Goal: Task Accomplishment & Management: Complete application form

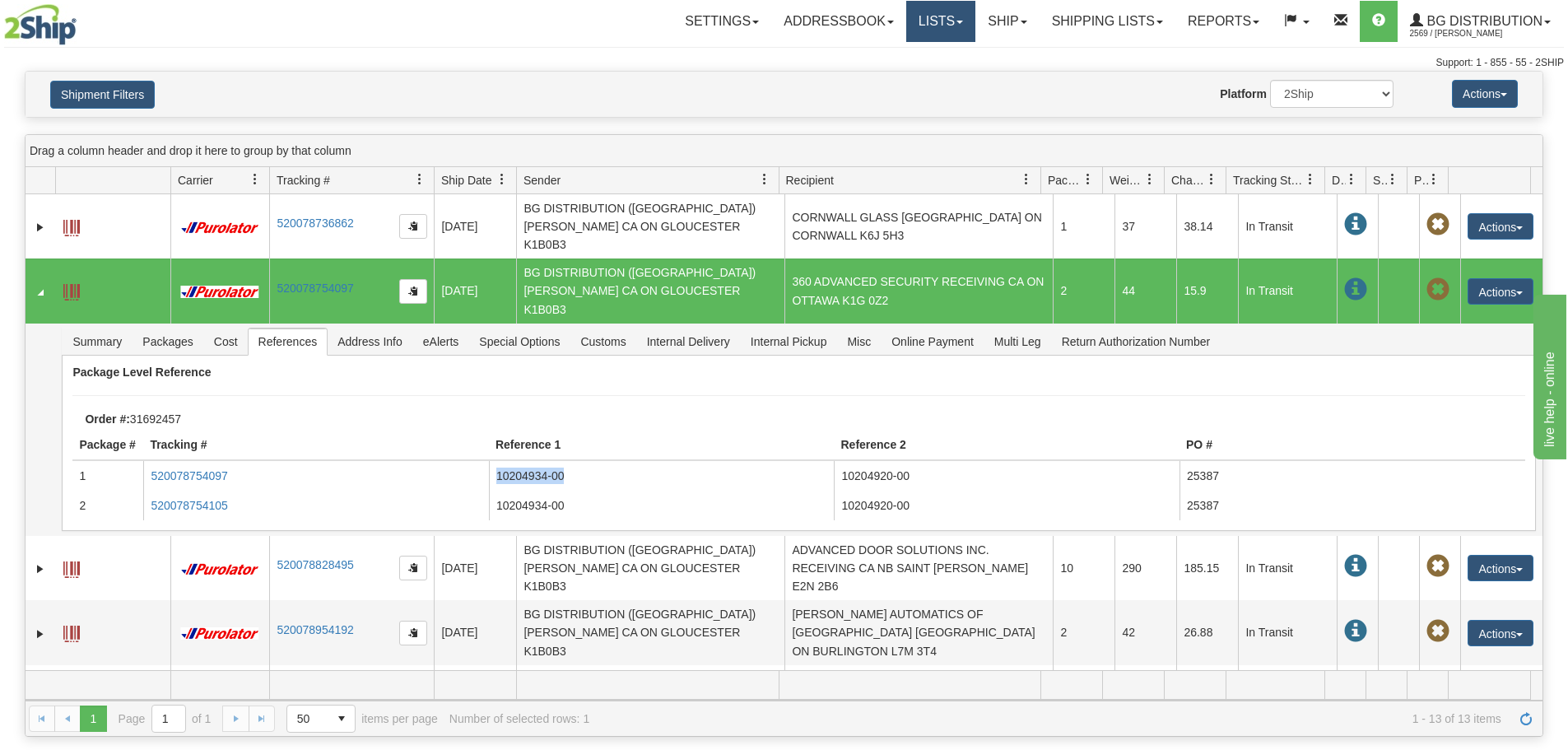
click at [962, 17] on link "Lists" at bounding box center [941, 21] width 69 height 41
click at [982, 17] on link "Ship" at bounding box center [1007, 21] width 63 height 41
click at [982, 64] on link "Ship Screen" at bounding box center [974, 58] width 130 height 21
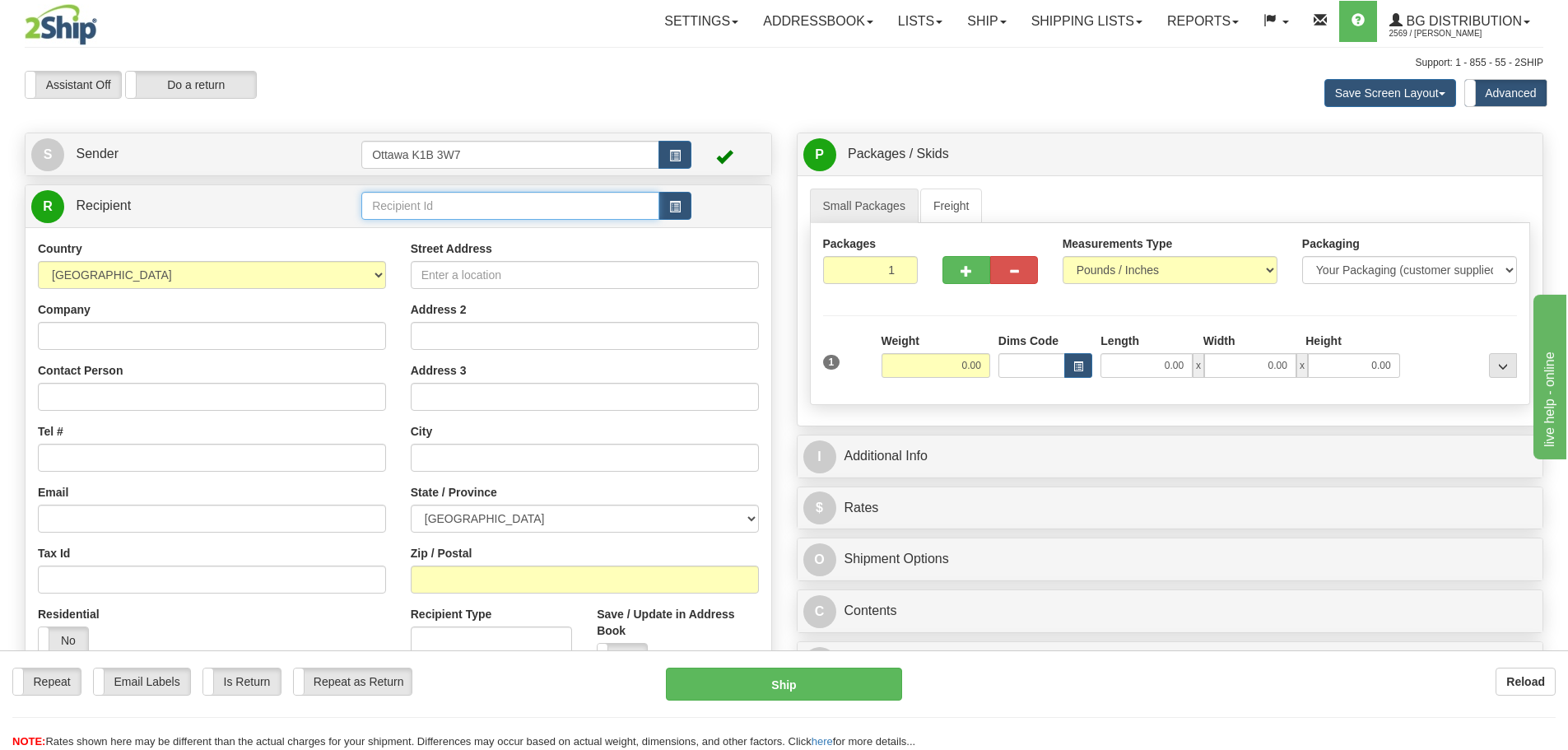
click at [582, 204] on input "text" at bounding box center [510, 205] width 298 height 28
type input "60048"
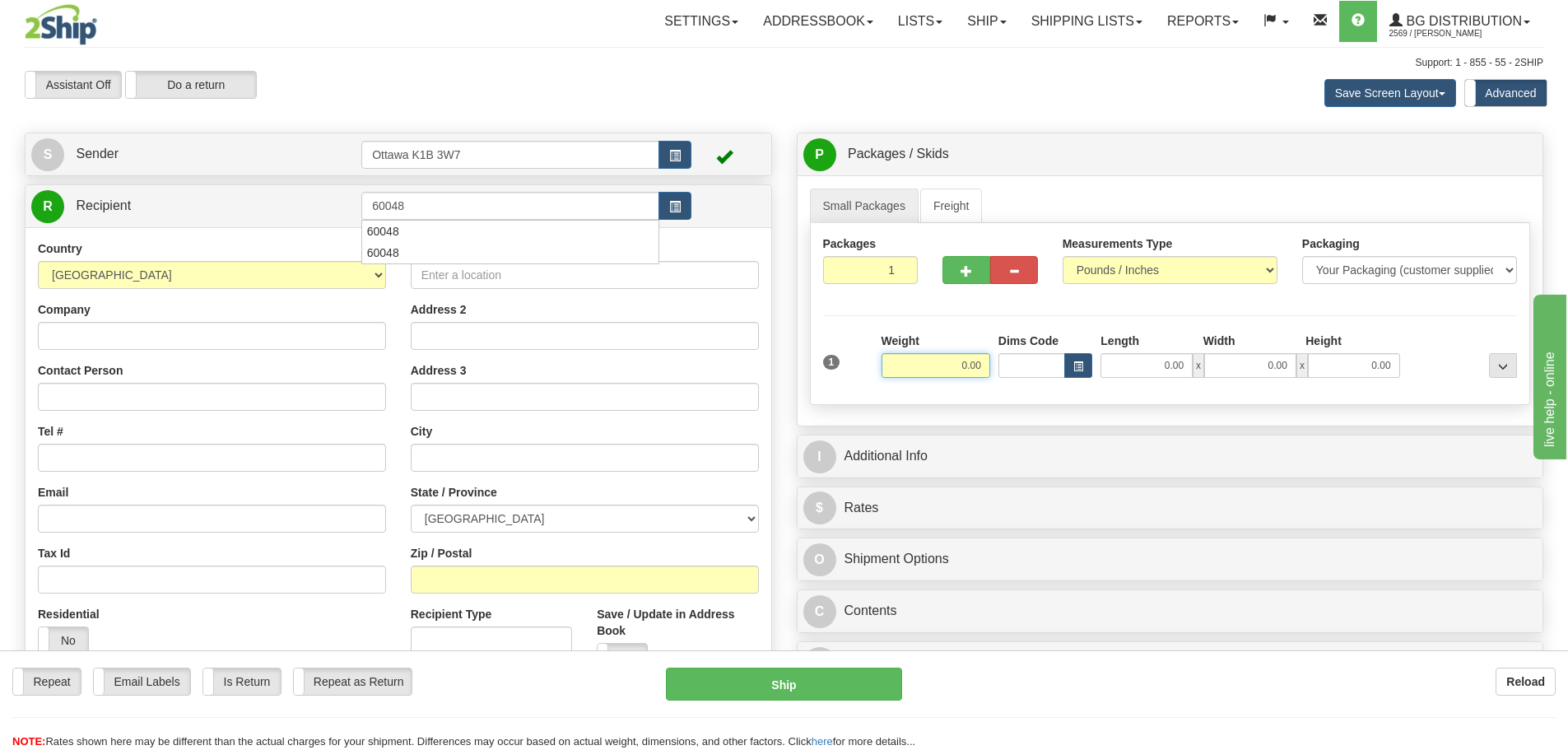
click at [597, 123] on div "Toggle navigation Settings Shipping Preferences Fields Preferences New" at bounding box center [784, 476] width 1568 height 953
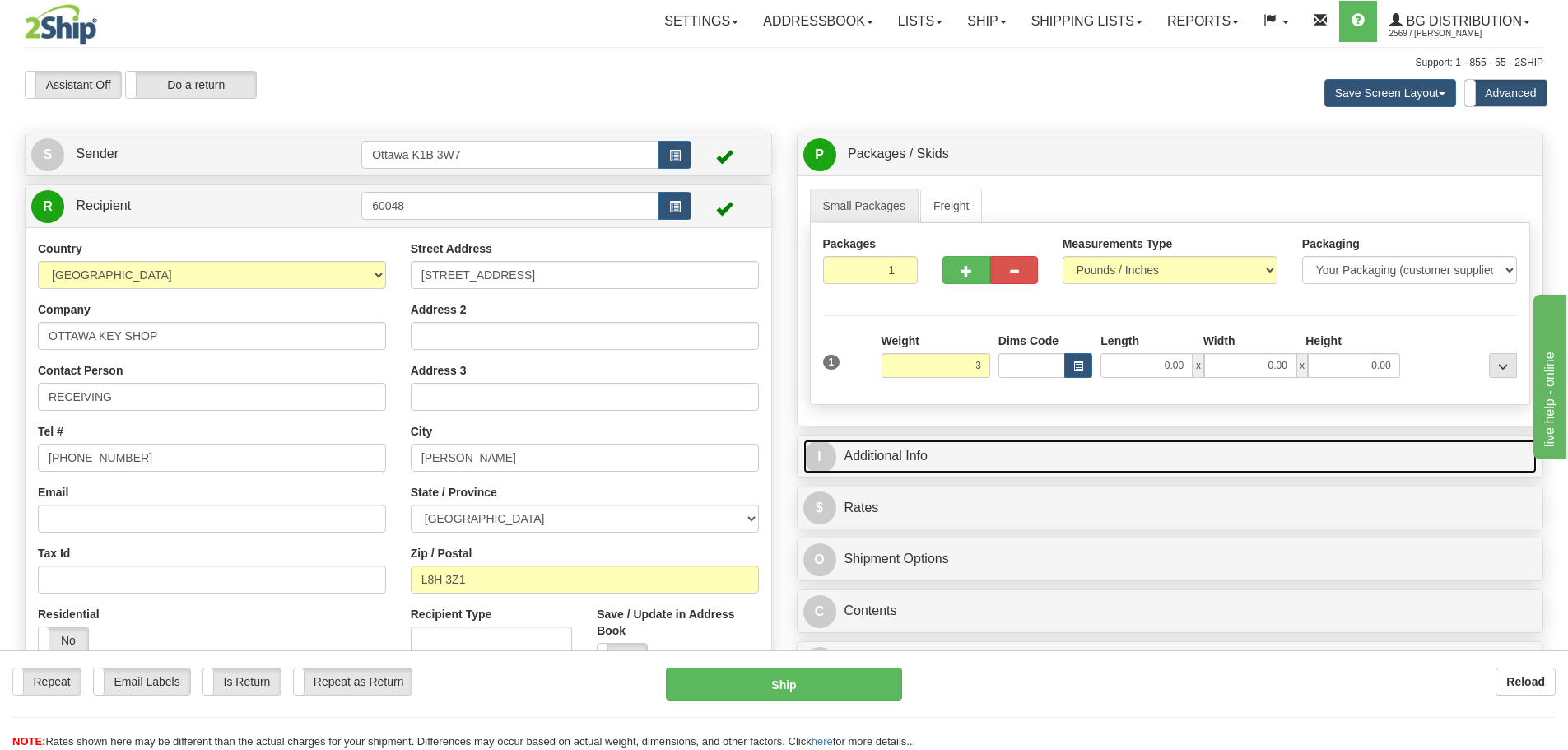
type input "3.00"
click at [1021, 447] on link "I Additional Info" at bounding box center [1170, 457] width 734 height 34
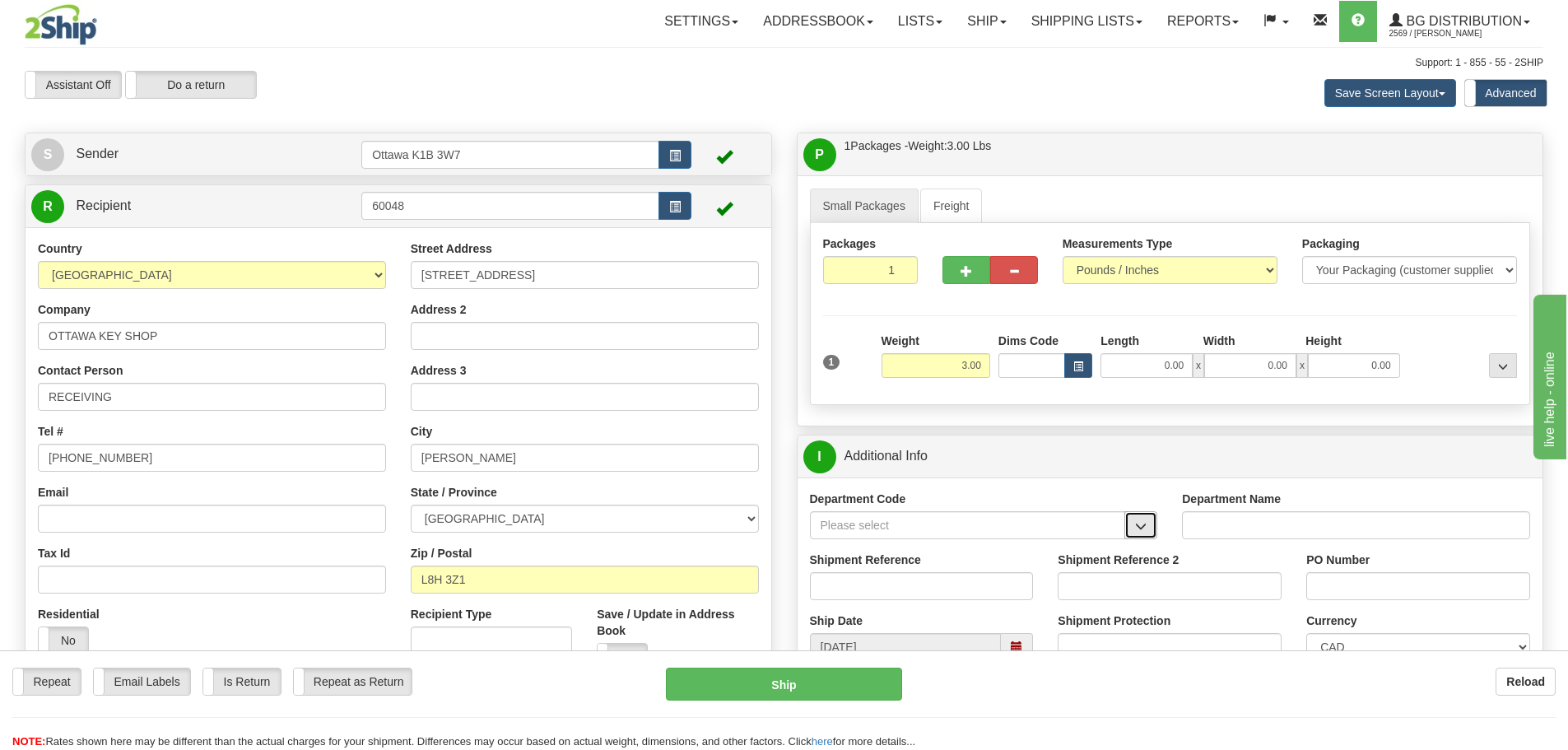
click at [1144, 533] on button "button" at bounding box center [1140, 524] width 33 height 28
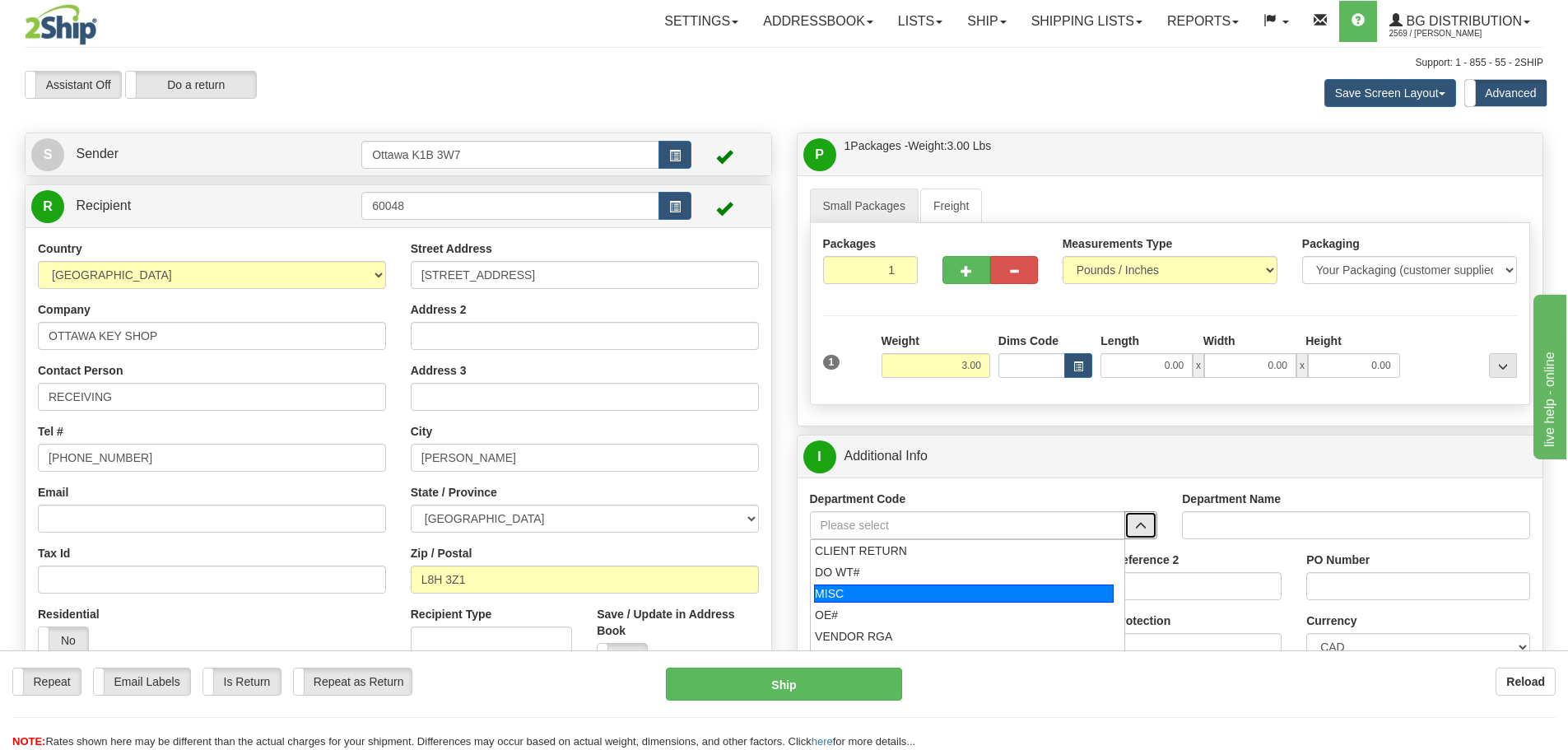
click at [1021, 577] on div "DO WT#" at bounding box center [963, 572] width 298 height 17
type input "DO WT#"
type input "DIRECT ORDERS"
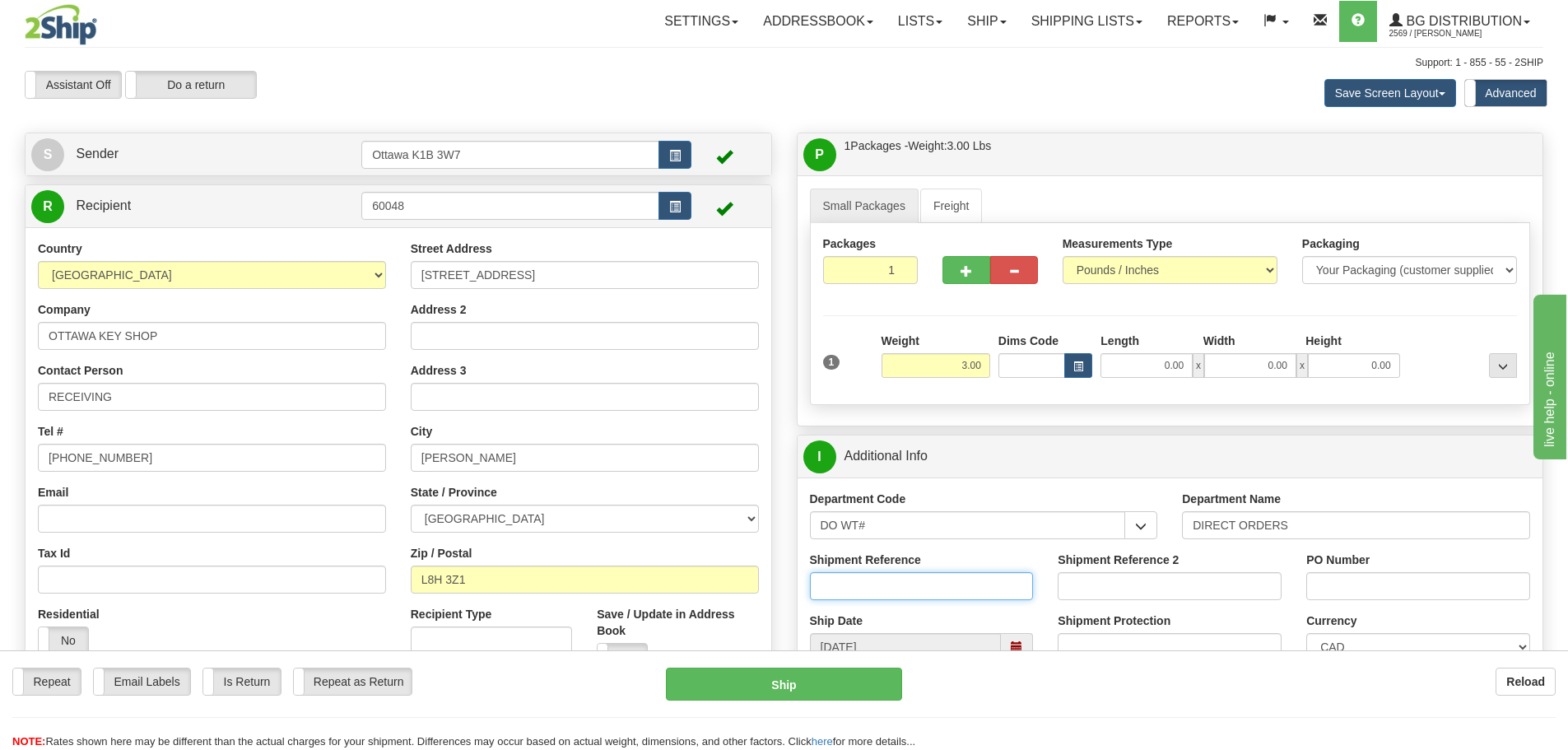
click at [990, 576] on input "Shipment Reference" at bounding box center [921, 586] width 224 height 28
type input "167279-00"
click at [1354, 595] on input "PO Number" at bounding box center [1418, 586] width 224 height 28
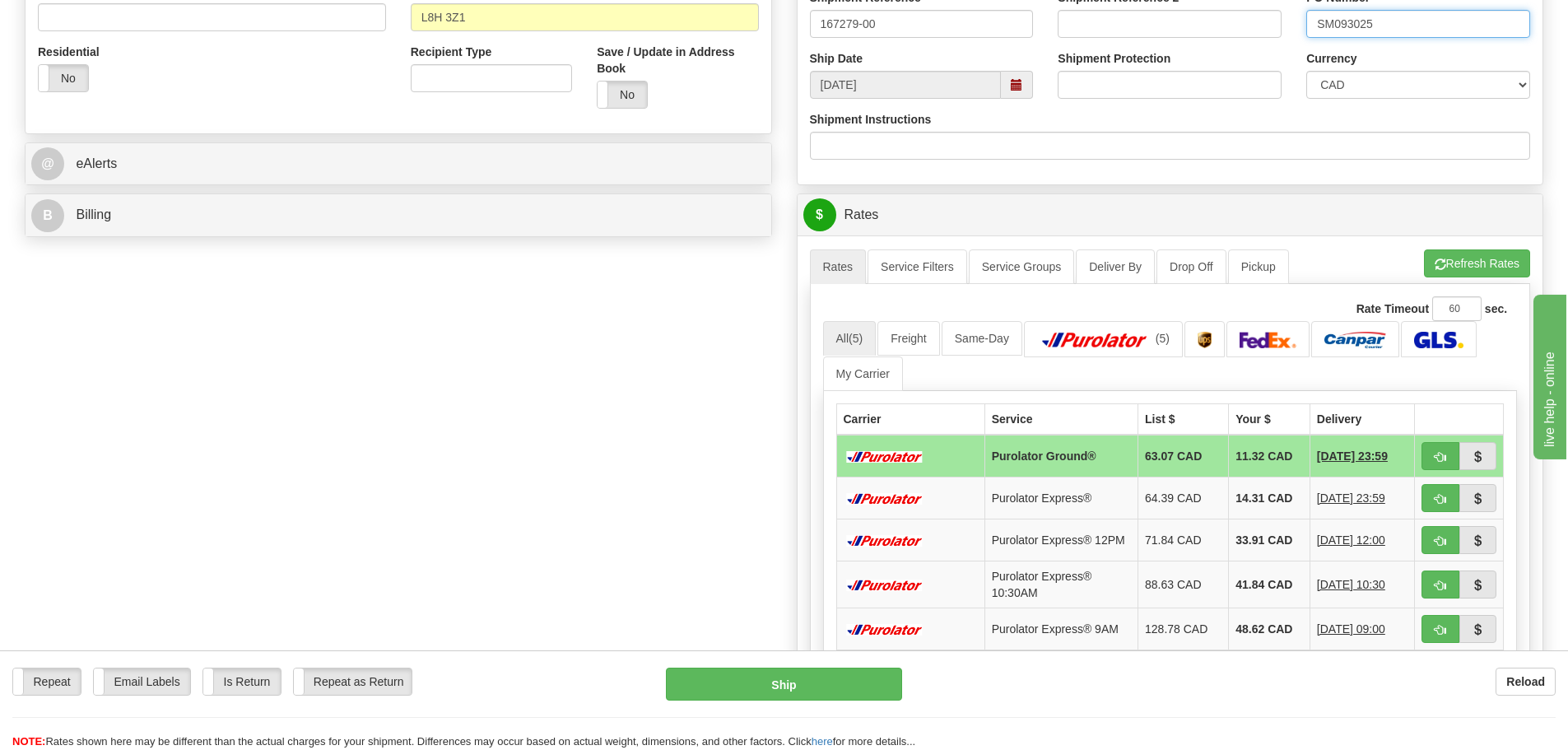
scroll to position [576, 0]
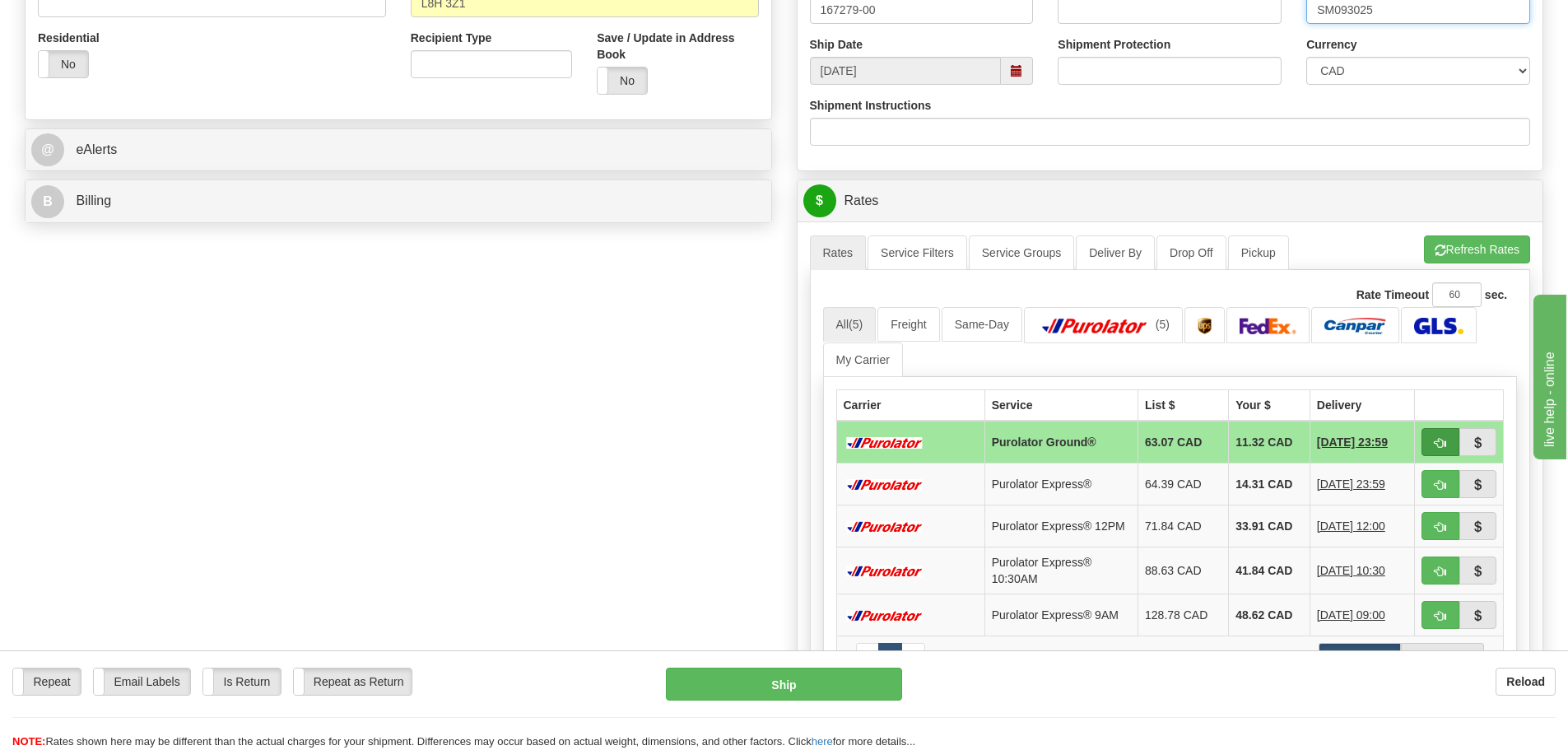
type input "SM093025"
click at [1425, 449] on button "button" at bounding box center [1440, 442] width 38 height 28
type input "260"
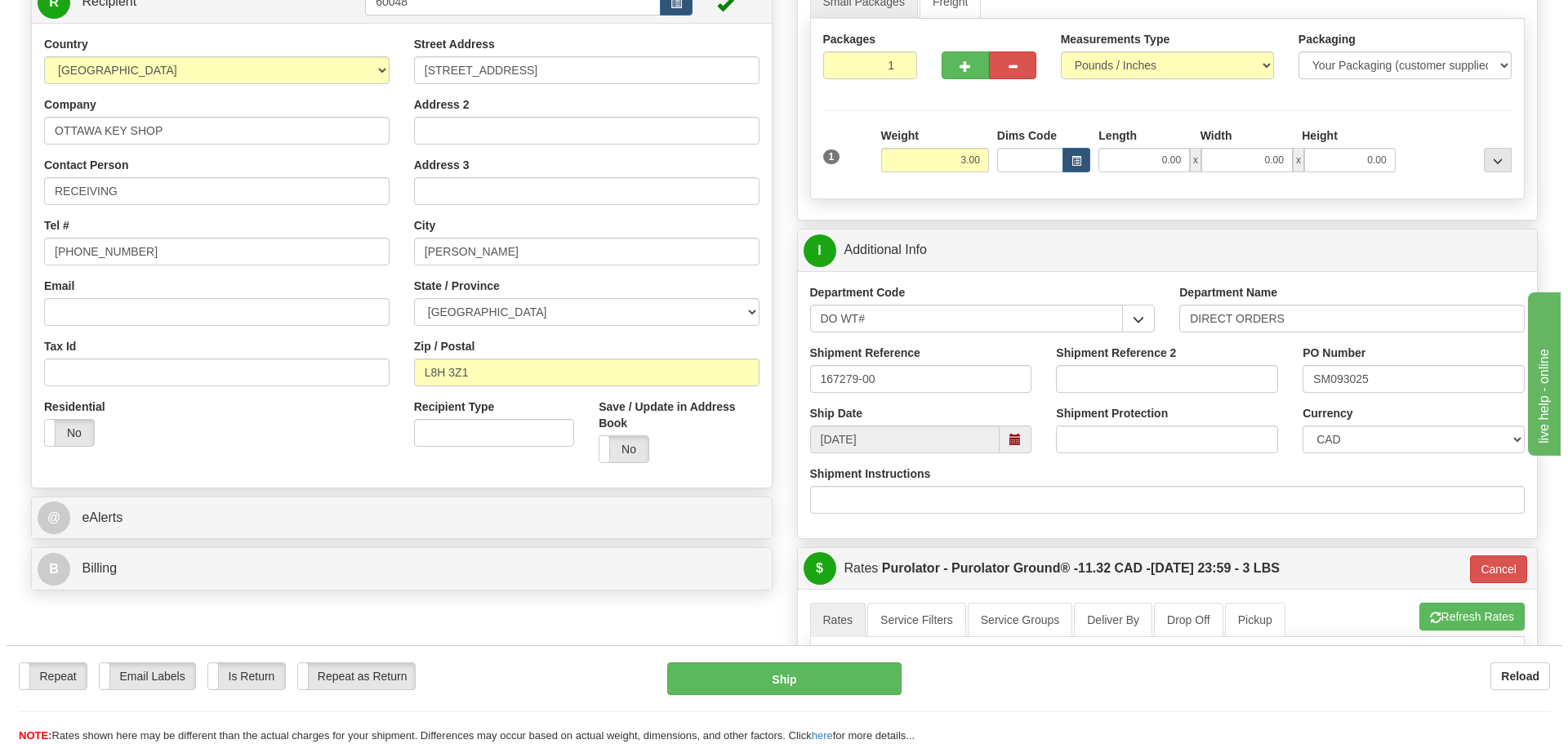
scroll to position [163, 0]
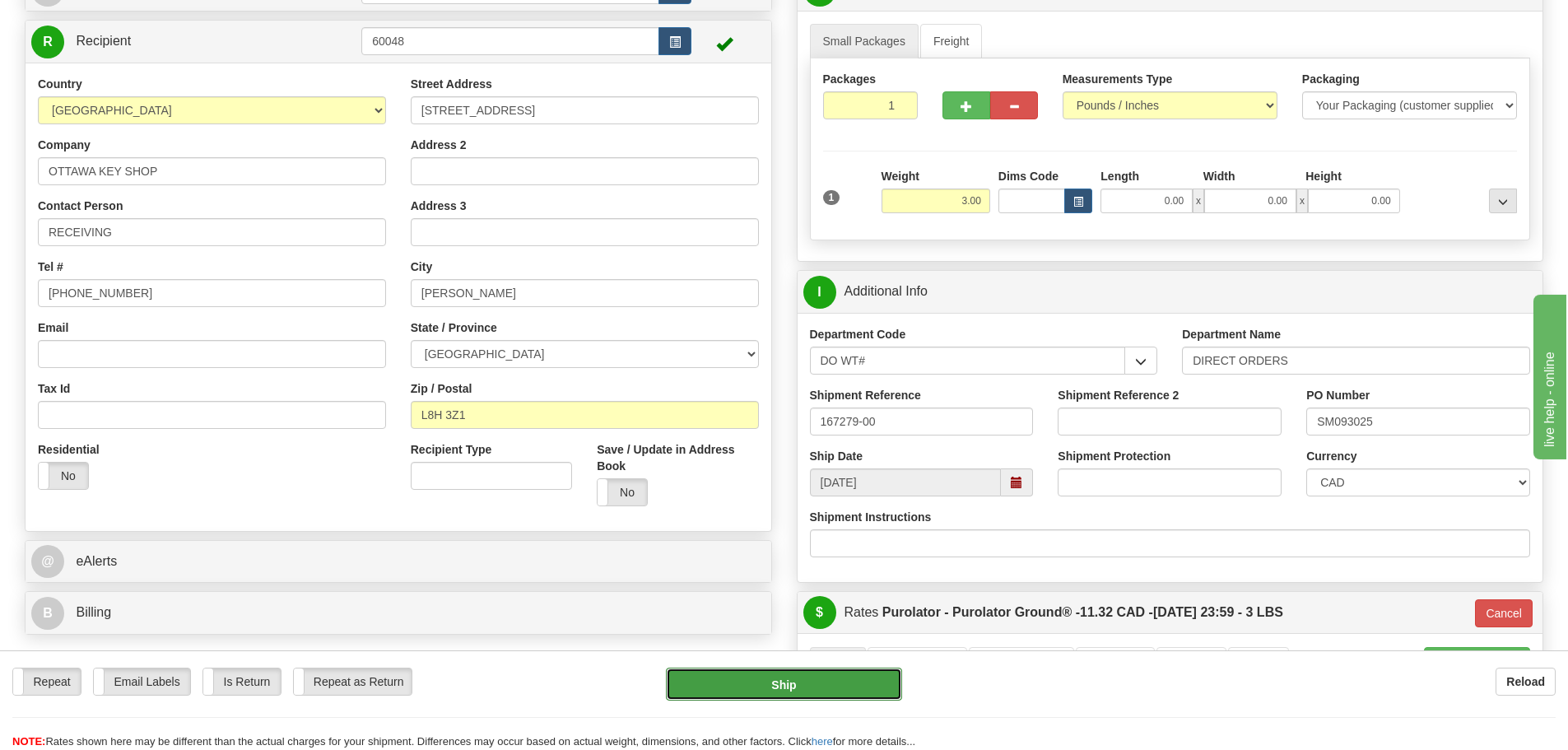
click at [813, 681] on button "Ship" at bounding box center [784, 683] width 236 height 33
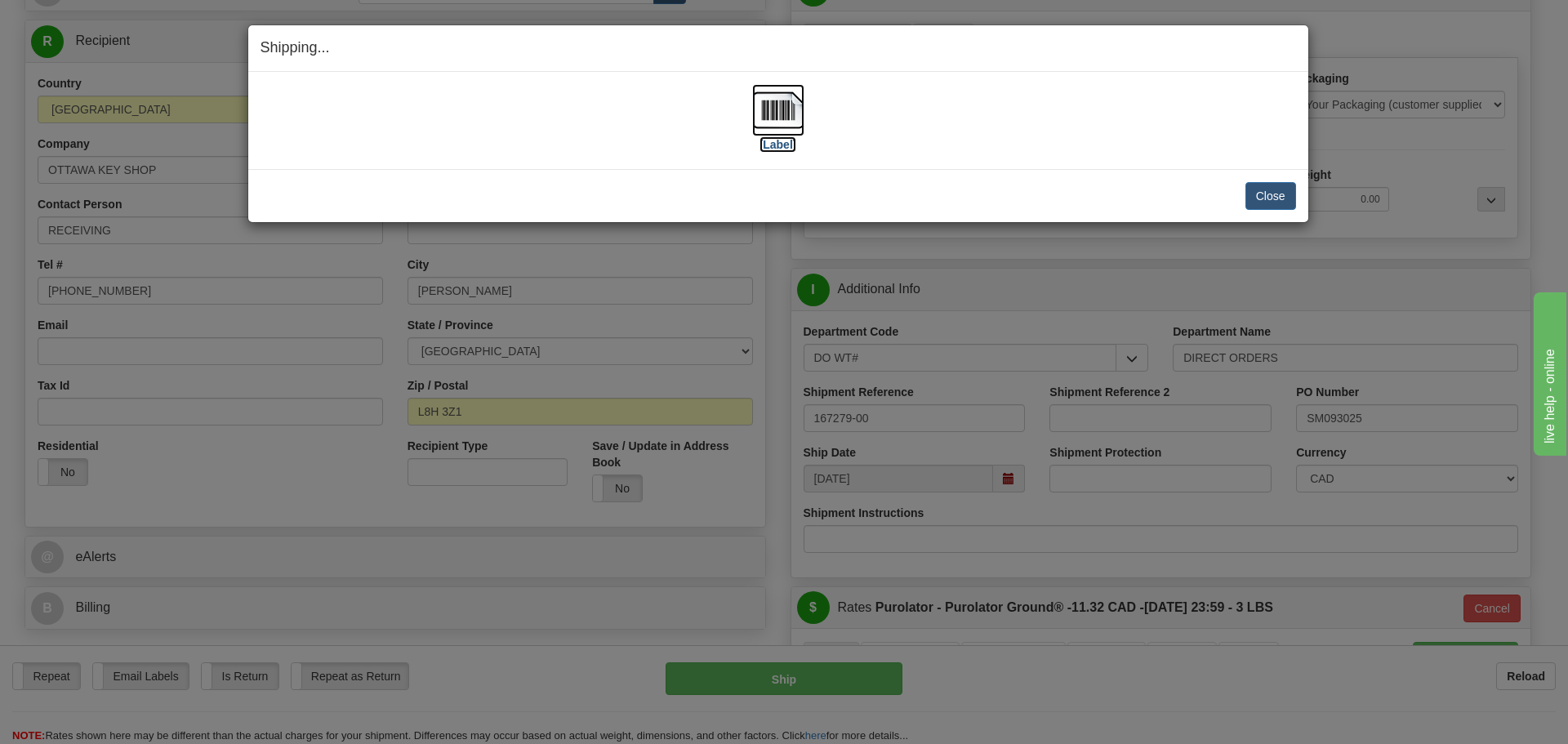
click at [786, 147] on label "[Label]" at bounding box center [778, 145] width 38 height 17
click at [1251, 190] on button "Close" at bounding box center [1271, 196] width 50 height 27
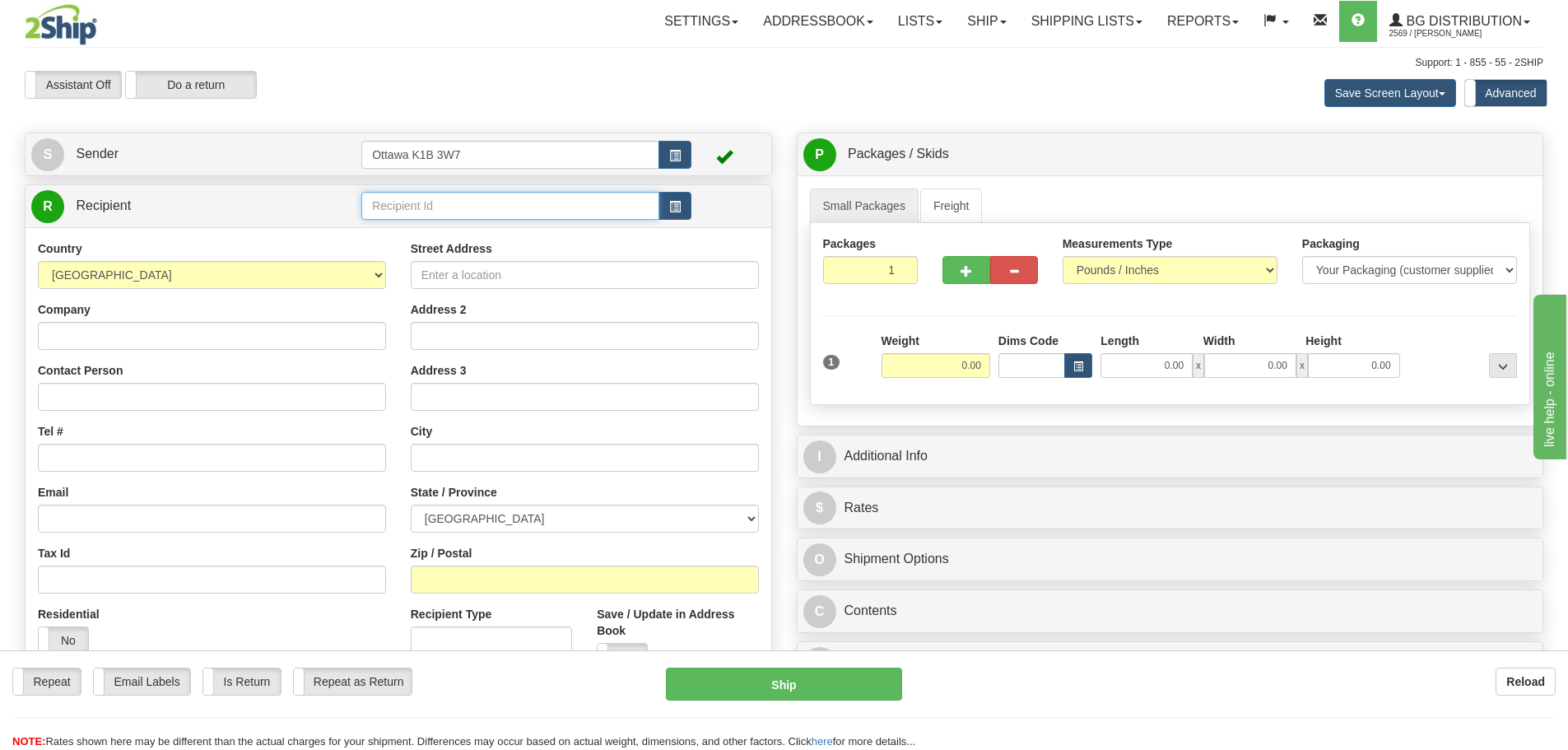
click at [530, 219] on input "text" at bounding box center [510, 205] width 298 height 28
type input "60235"
click at [673, 80] on div "Assistant On Assistant Off Do a return Do a return Previous Next Save Screen La…" at bounding box center [784, 93] width 1543 height 44
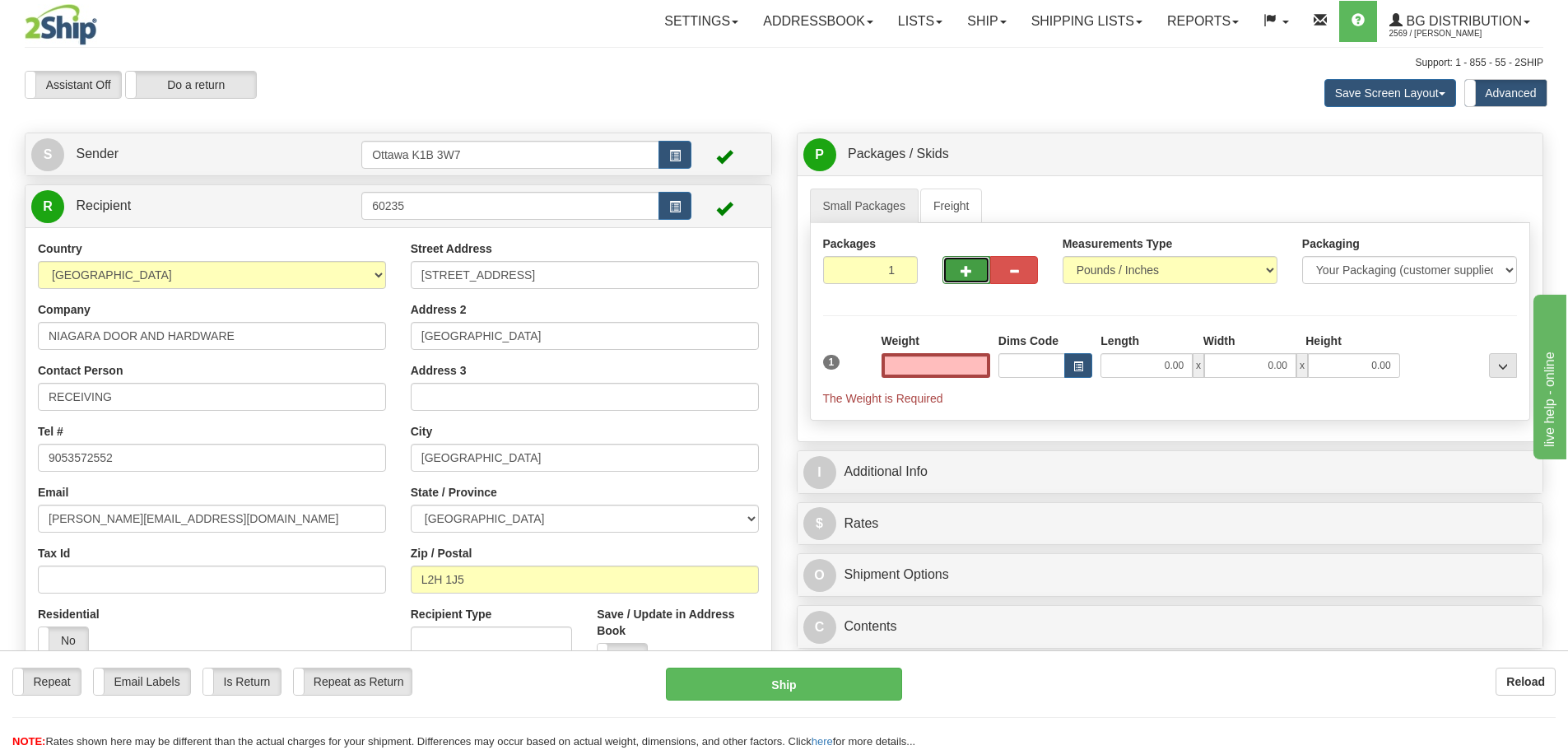
type input "0.00"
click at [967, 267] on span "button" at bounding box center [966, 271] width 12 height 11
type input "2"
click at [1457, 159] on span "Pack / Skid Level" at bounding box center [1489, 155] width 76 height 12
radio input "true"
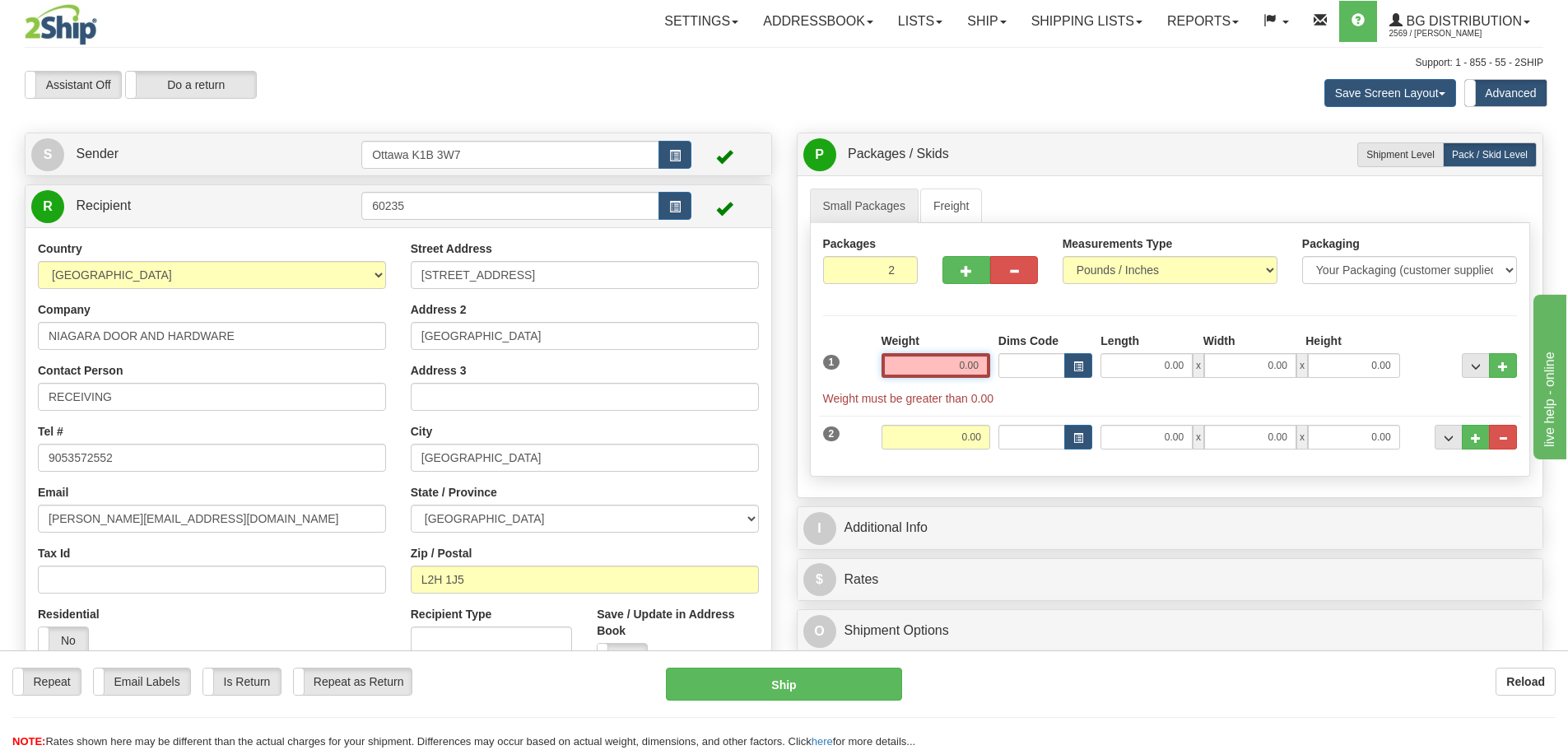
click at [942, 370] on input "0.00" at bounding box center [935, 365] width 108 height 25
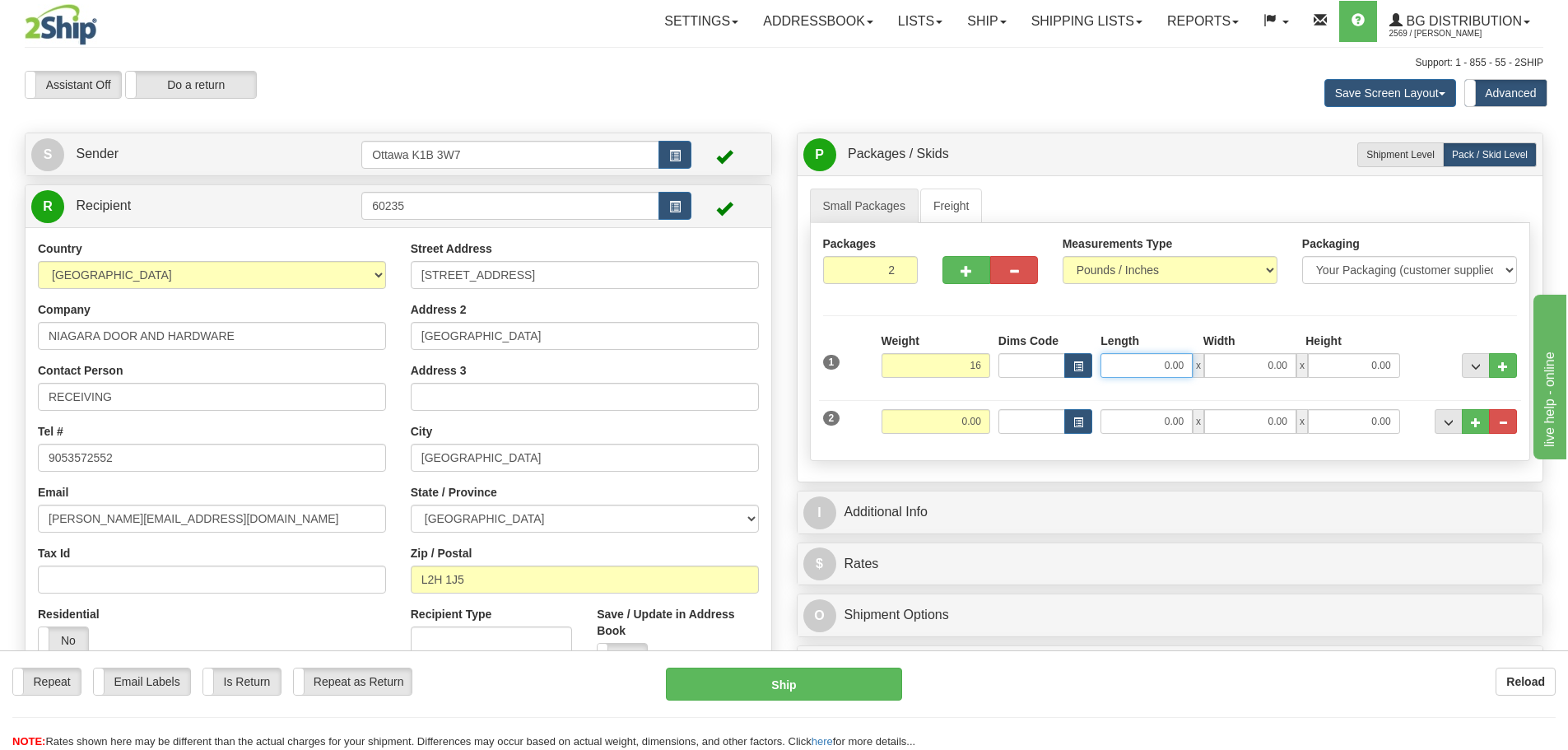
type input "16.00"
click at [1148, 358] on input "0.00" at bounding box center [1146, 365] width 92 height 25
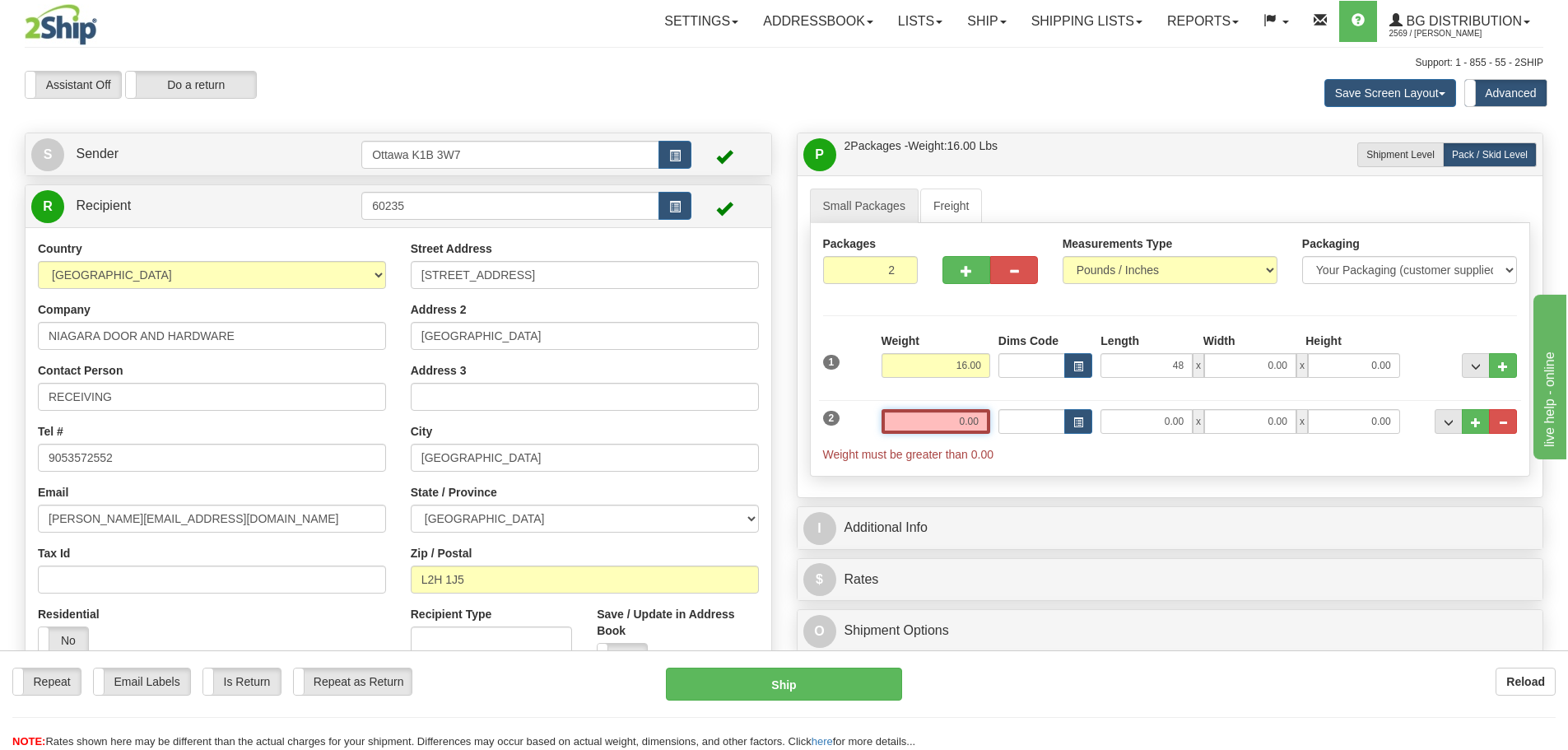
type input "48.00"
click at [938, 428] on input "0.00" at bounding box center [935, 421] width 108 height 25
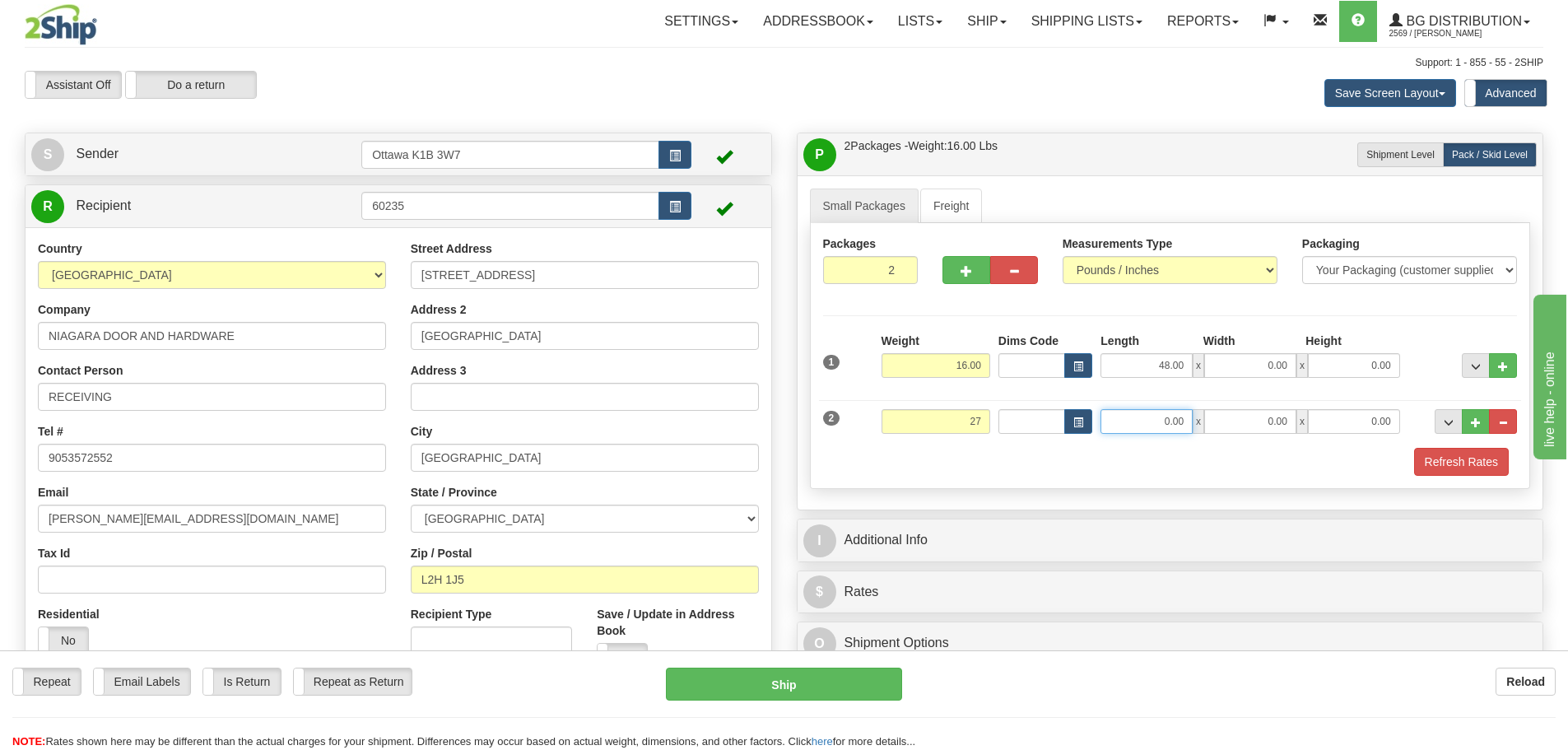
click at [1162, 409] on input "0.00" at bounding box center [1146, 421] width 92 height 25
type input "27.00"
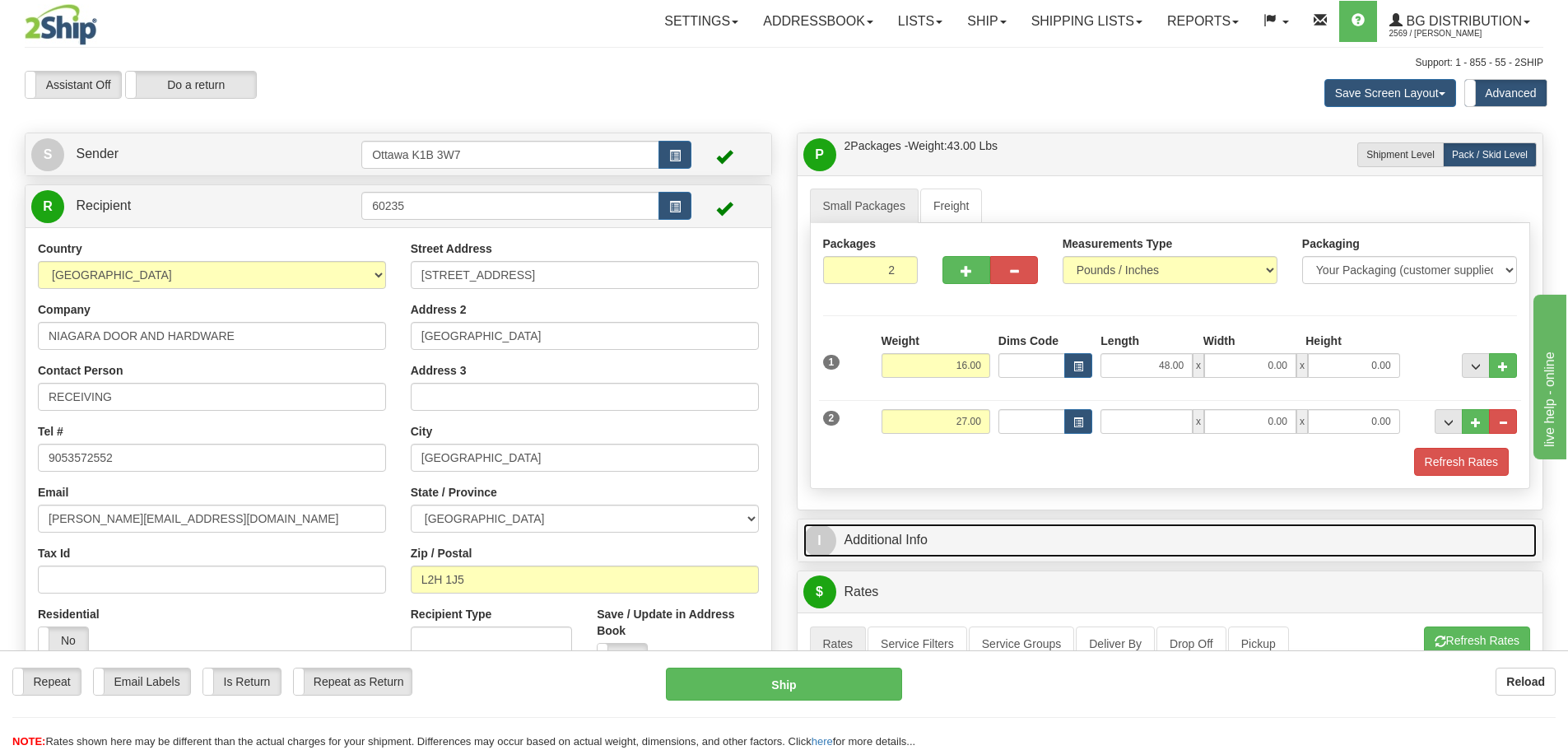
type input "0.00"
click at [1176, 527] on link "I Additional Info" at bounding box center [1170, 540] width 734 height 34
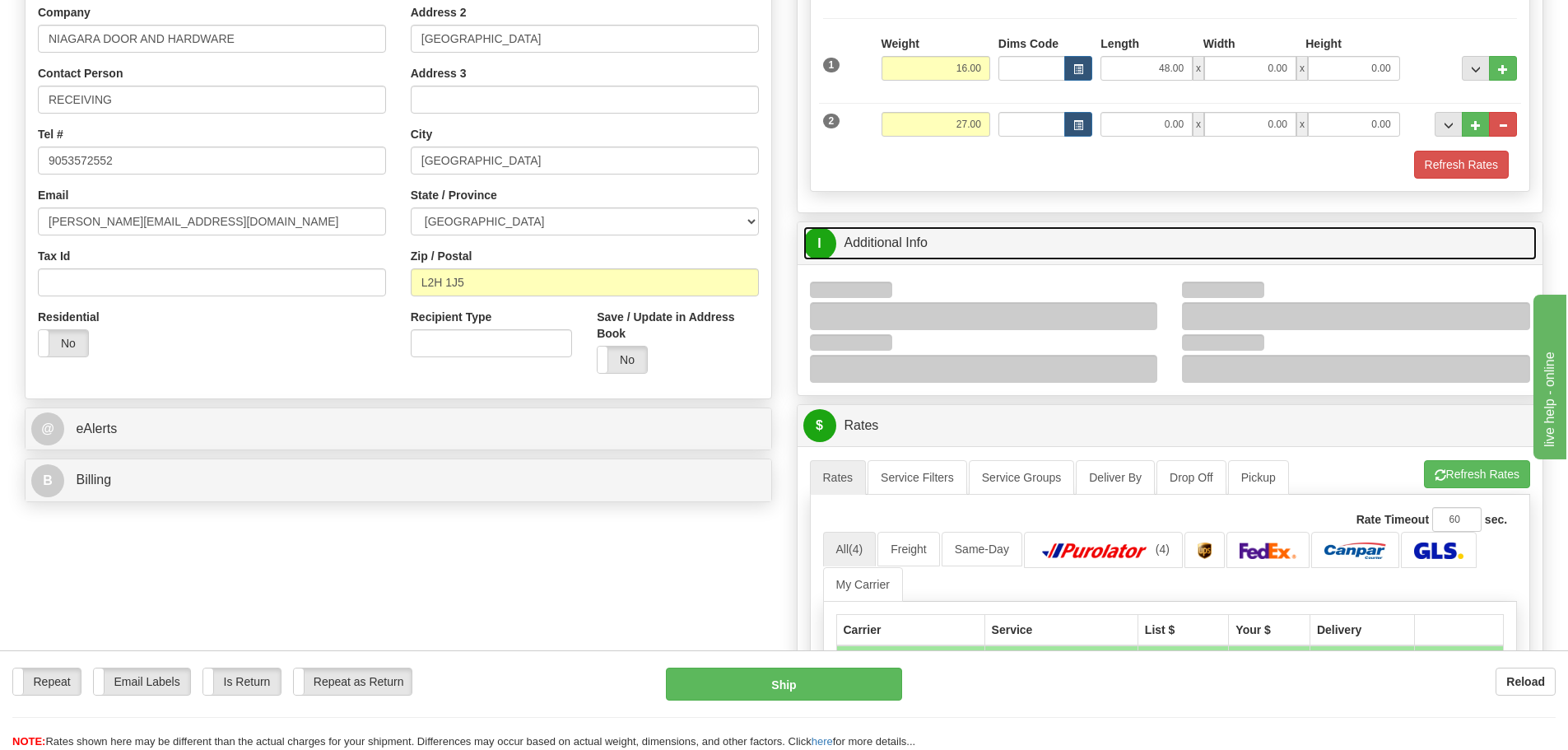
scroll to position [411, 0]
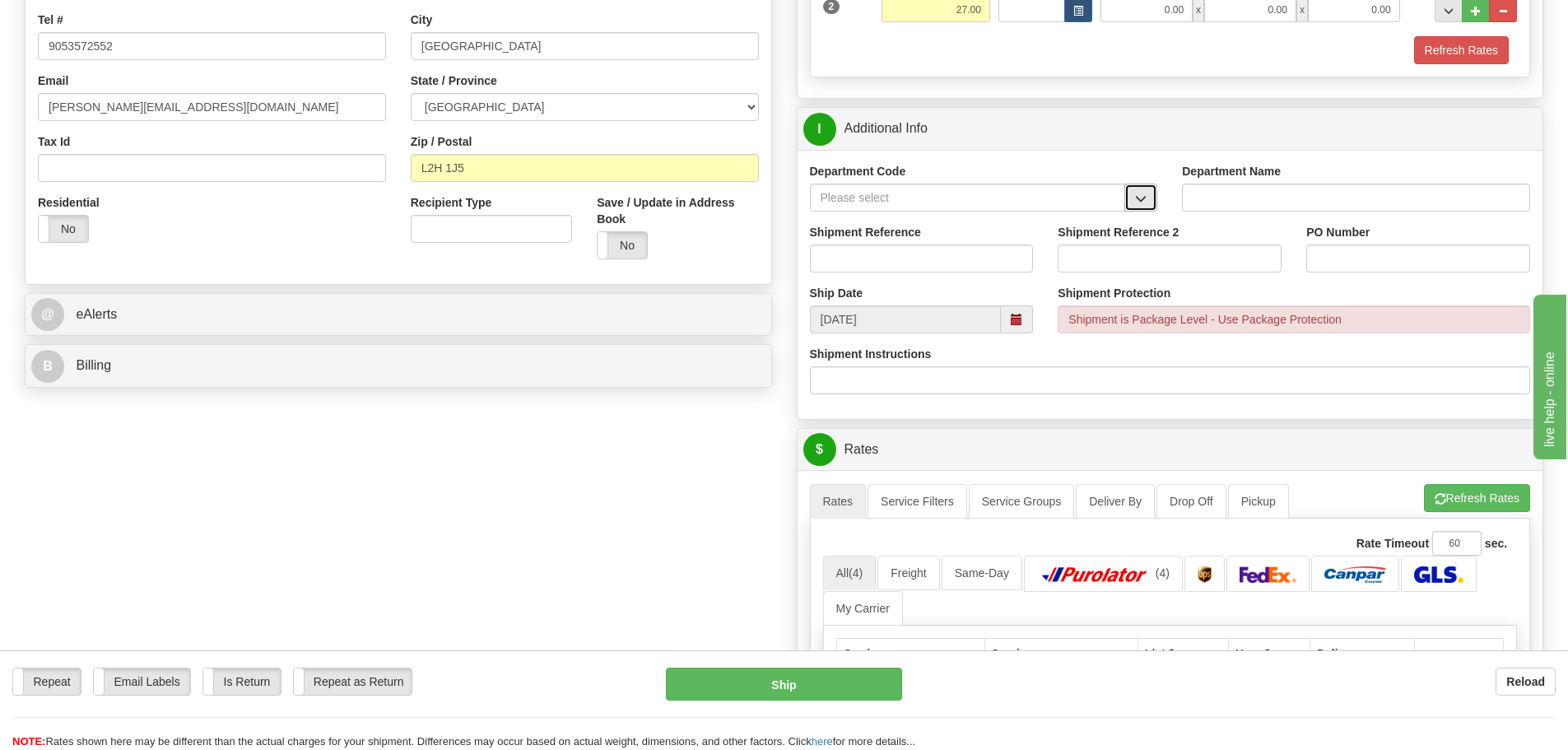
click at [1146, 187] on button "button" at bounding box center [1140, 197] width 33 height 28
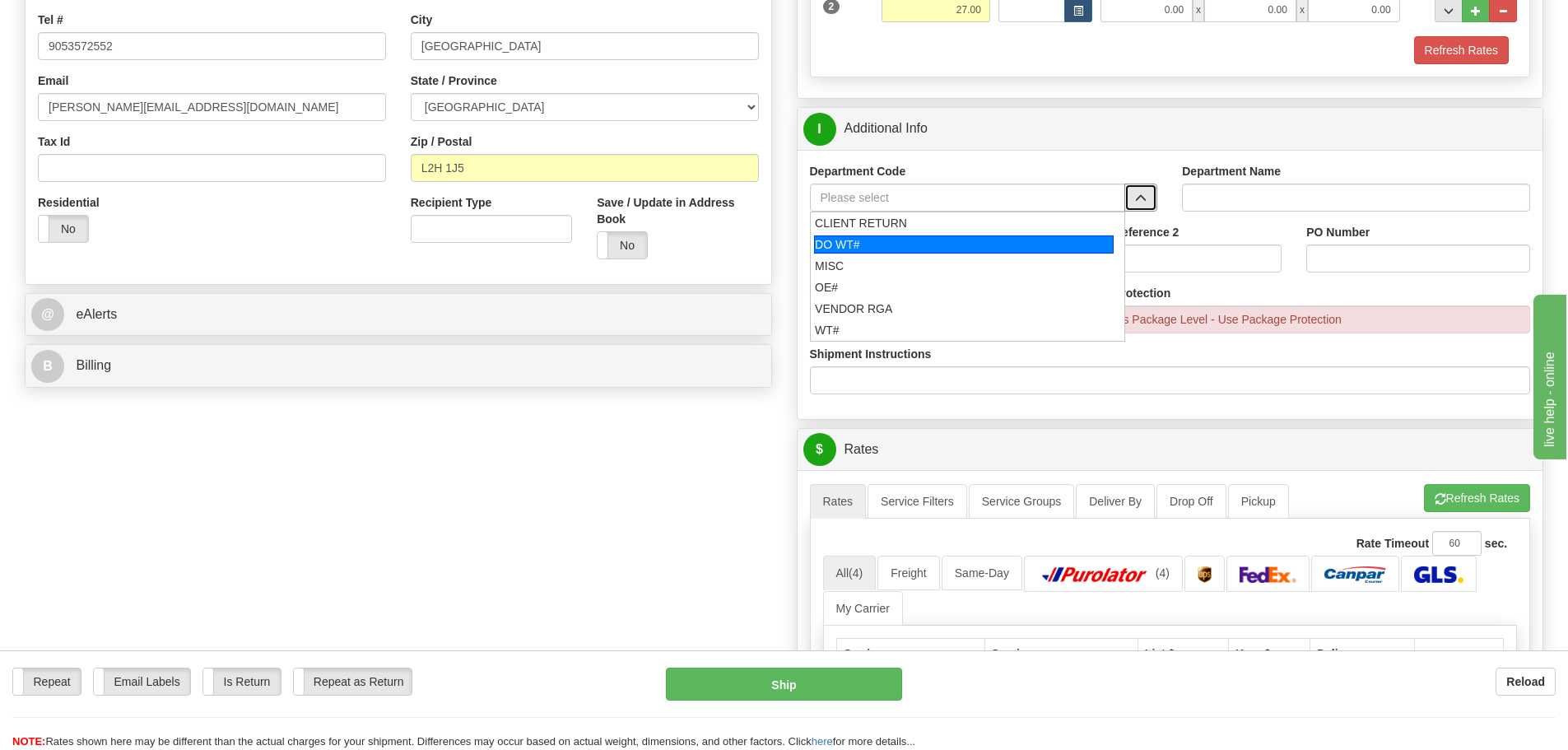
click at [905, 243] on div "DO WT#" at bounding box center [963, 244] width 299 height 18
type input "DO WT#"
type input "DIRECT ORDERS"
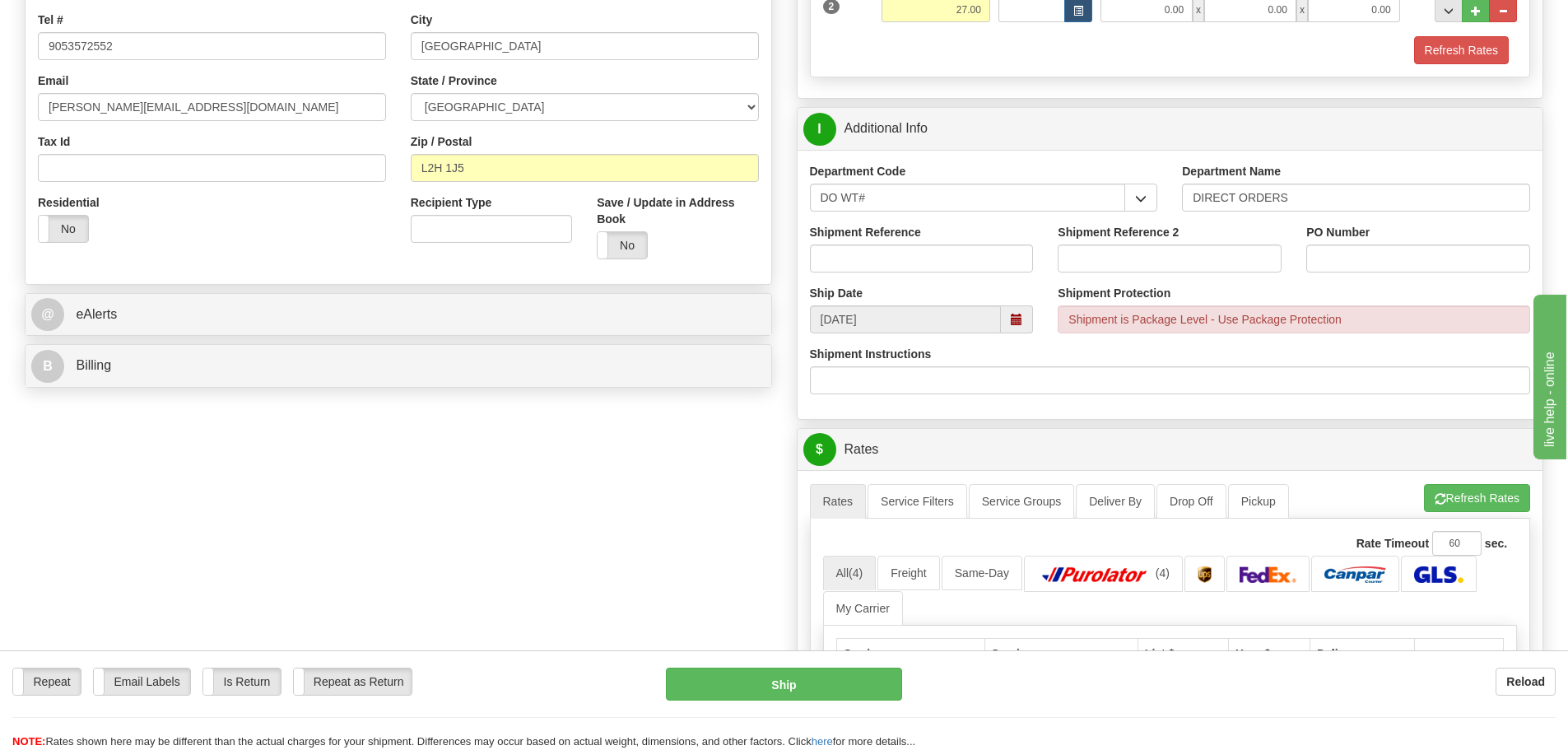
click at [905, 243] on div "Shipment Reference" at bounding box center [921, 248] width 224 height 49
click at [905, 252] on input "Shipment Reference" at bounding box center [921, 258] width 224 height 28
type input "167234-00"
click at [1367, 256] on input "PO Number" at bounding box center [1418, 258] width 224 height 28
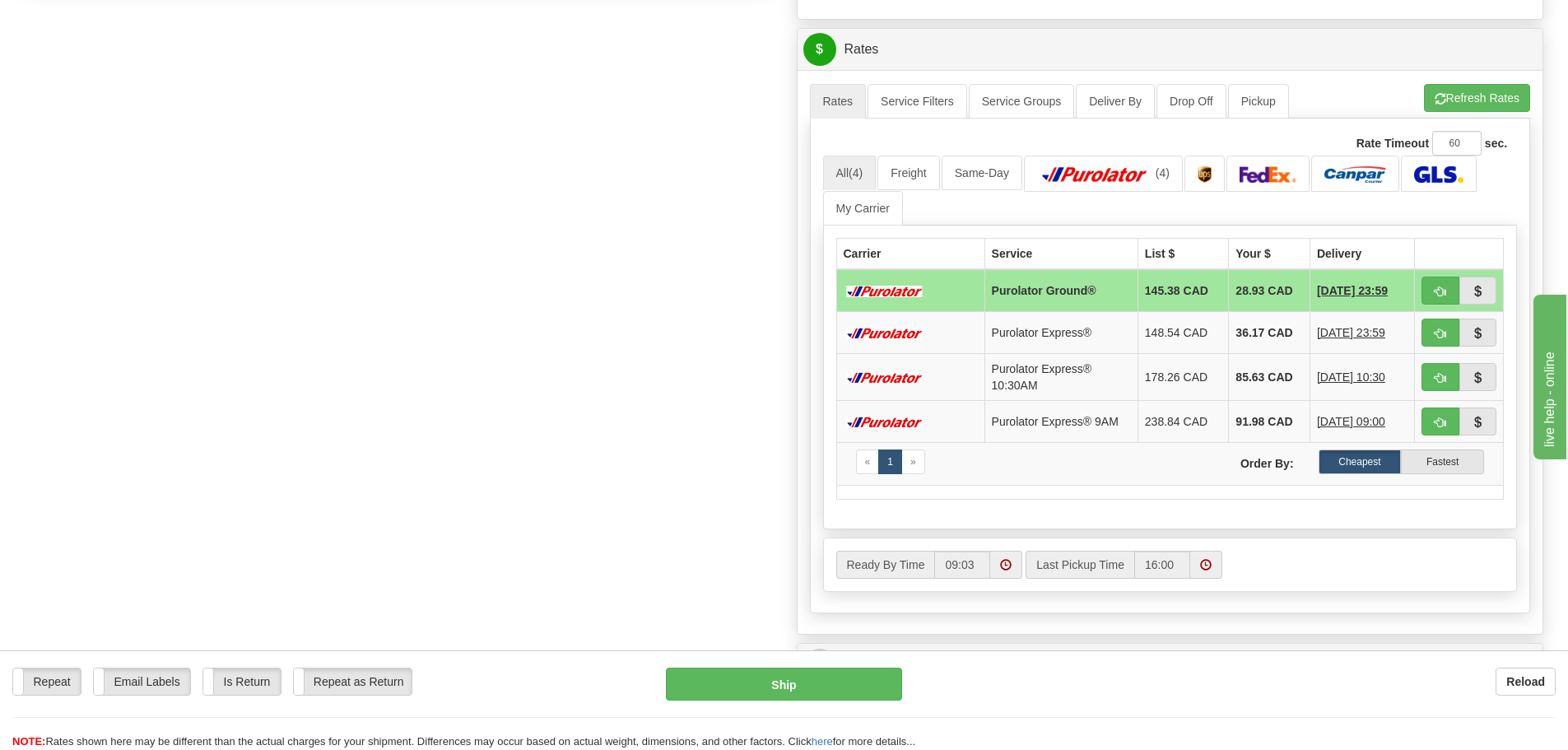
scroll to position [823, 0]
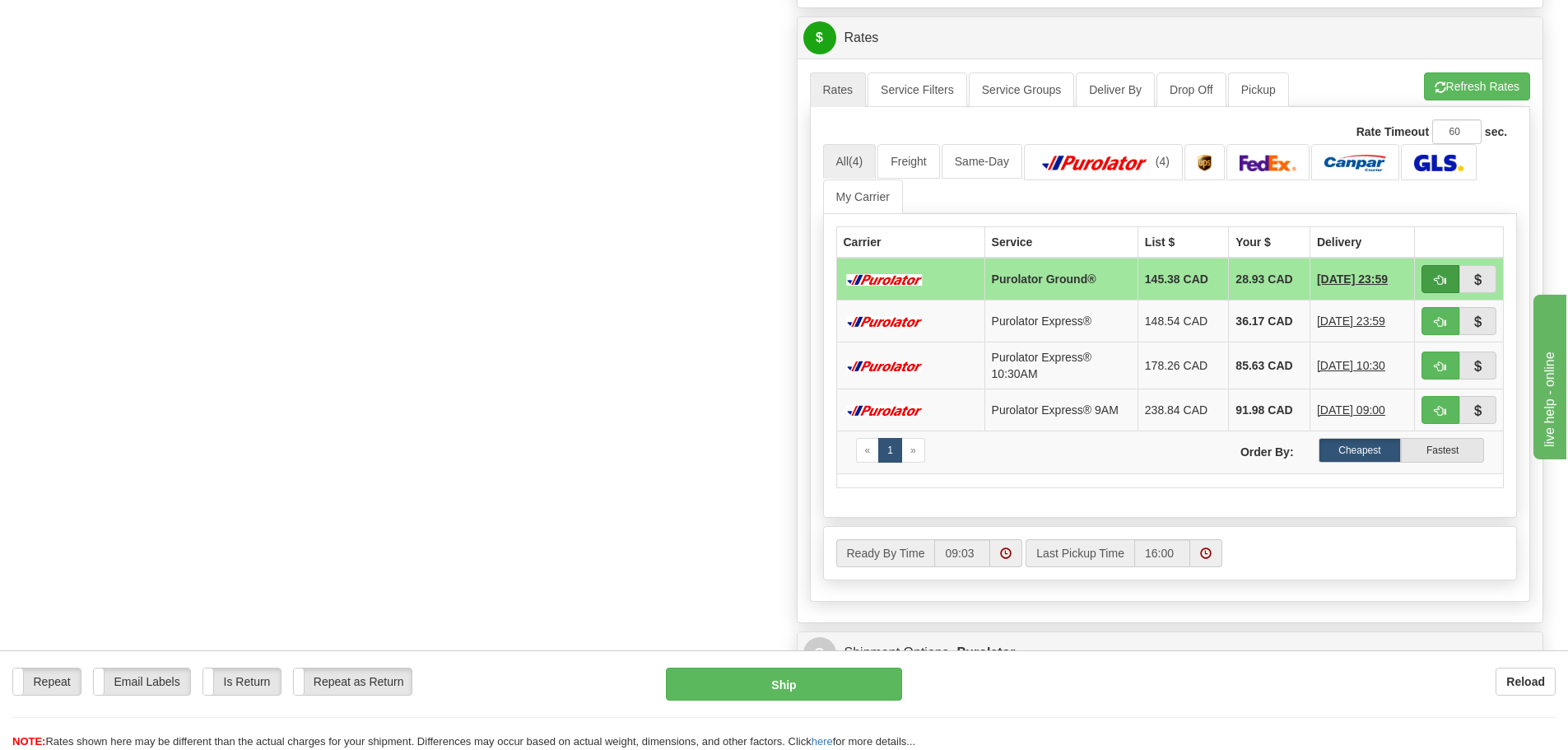
type input "9592"
click at [1430, 283] on button "button" at bounding box center [1440, 278] width 38 height 28
type input "260"
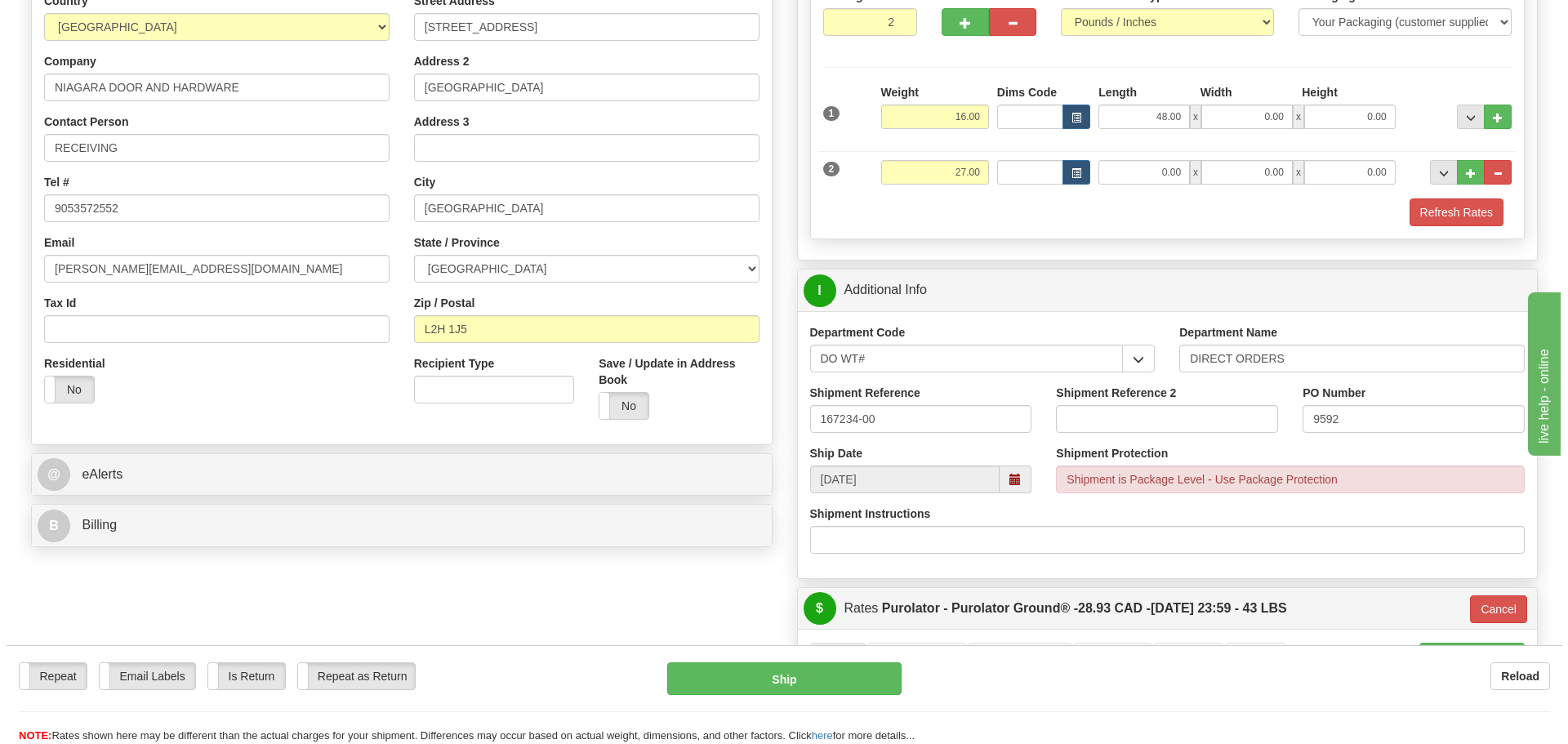
scroll to position [245, 0]
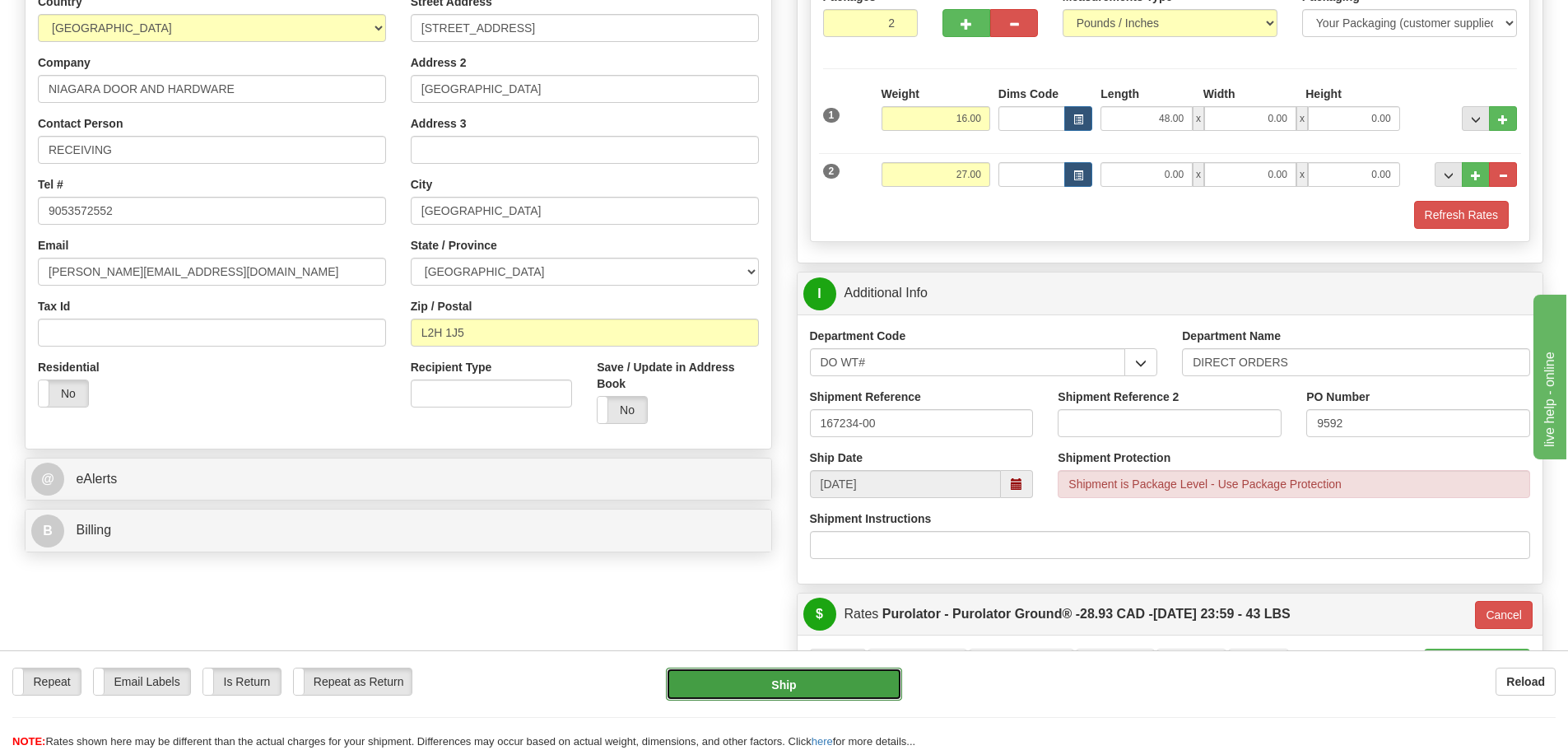
click at [775, 696] on button "Ship" at bounding box center [784, 683] width 236 height 33
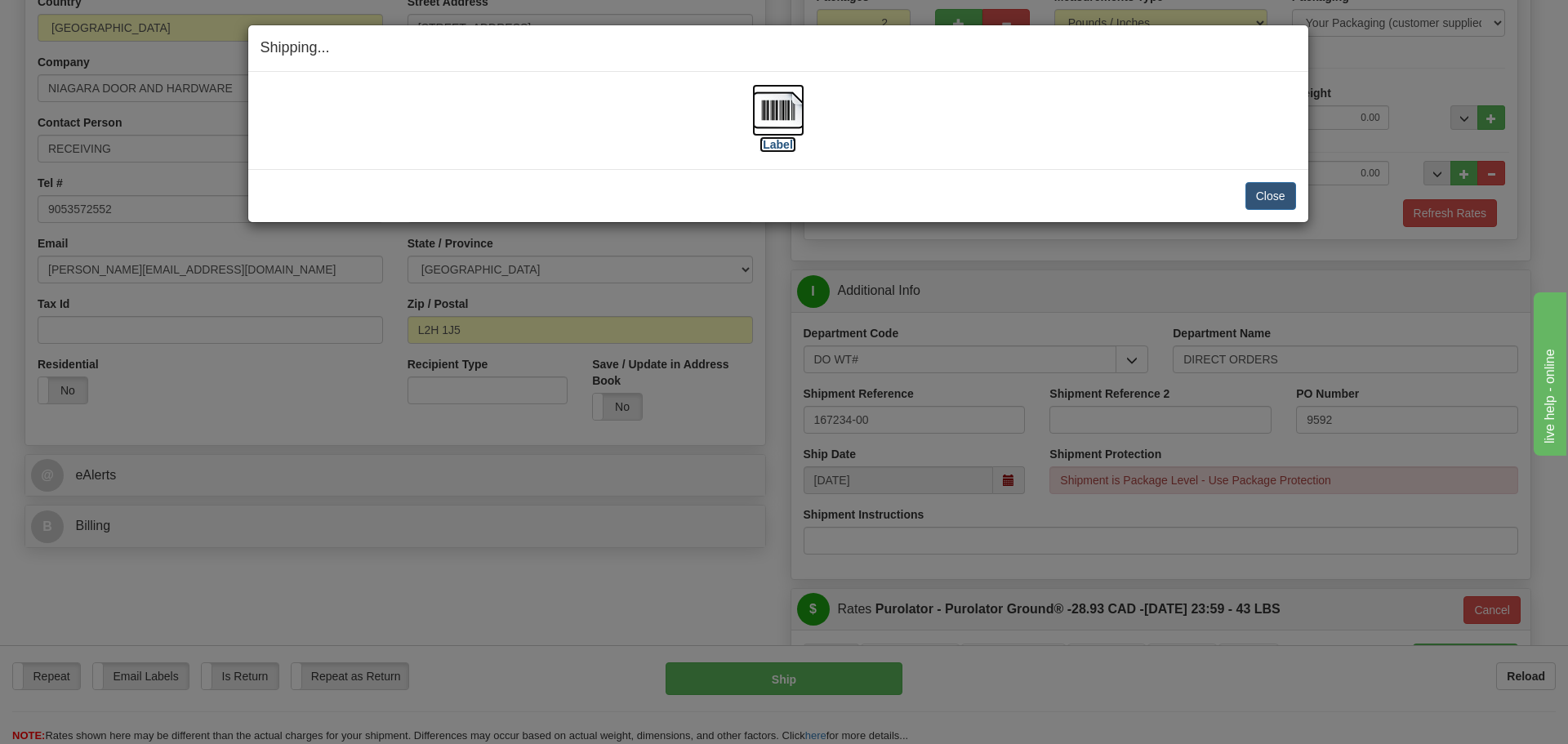
click at [774, 147] on label "[Label]" at bounding box center [778, 145] width 38 height 17
click at [1275, 192] on button "Close" at bounding box center [1271, 196] width 50 height 27
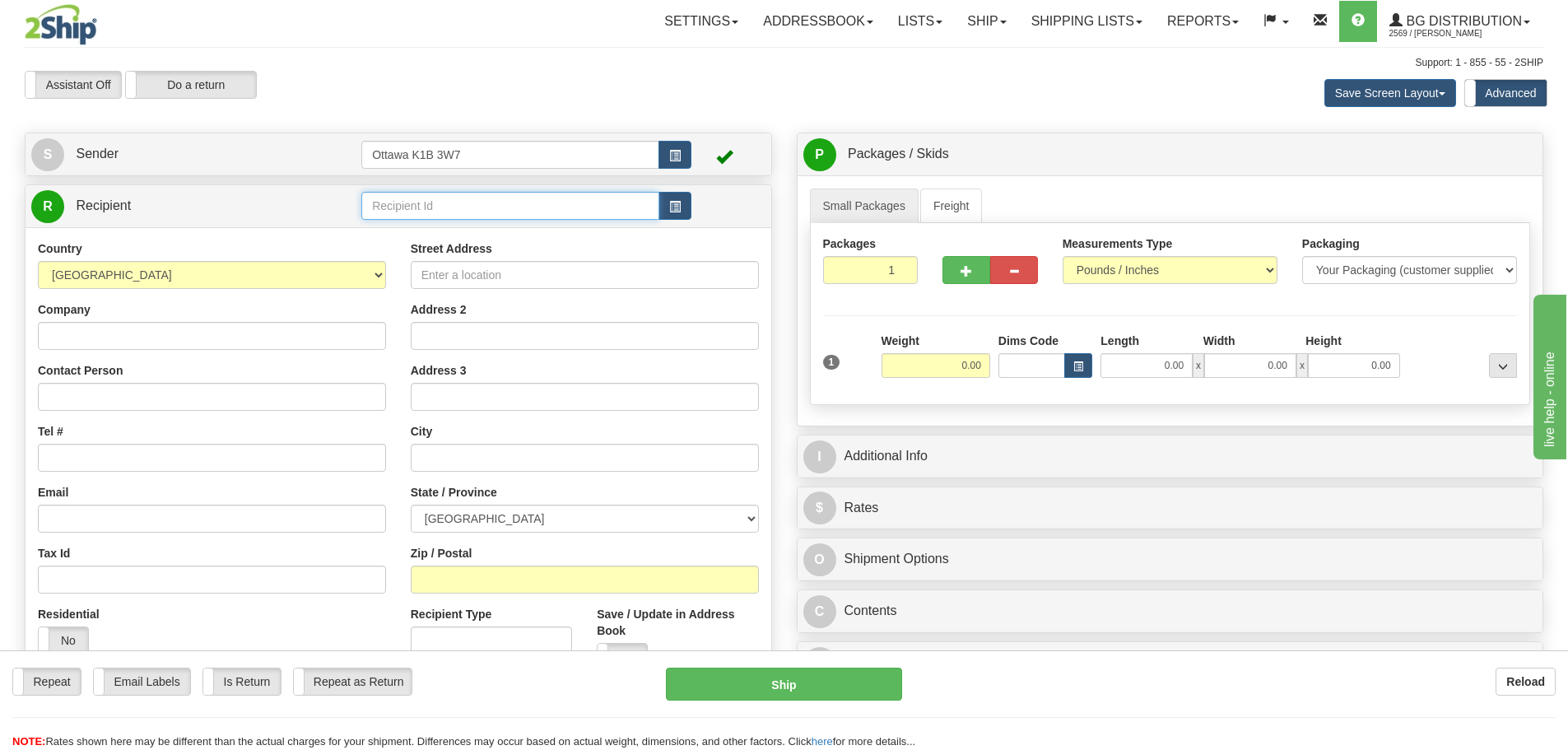
click at [539, 209] on input "text" at bounding box center [510, 205] width 298 height 28
type input "910929"
click at [616, 92] on div "Assistant On Assistant Off Do a return Do a return" at bounding box center [333, 84] width 642 height 28
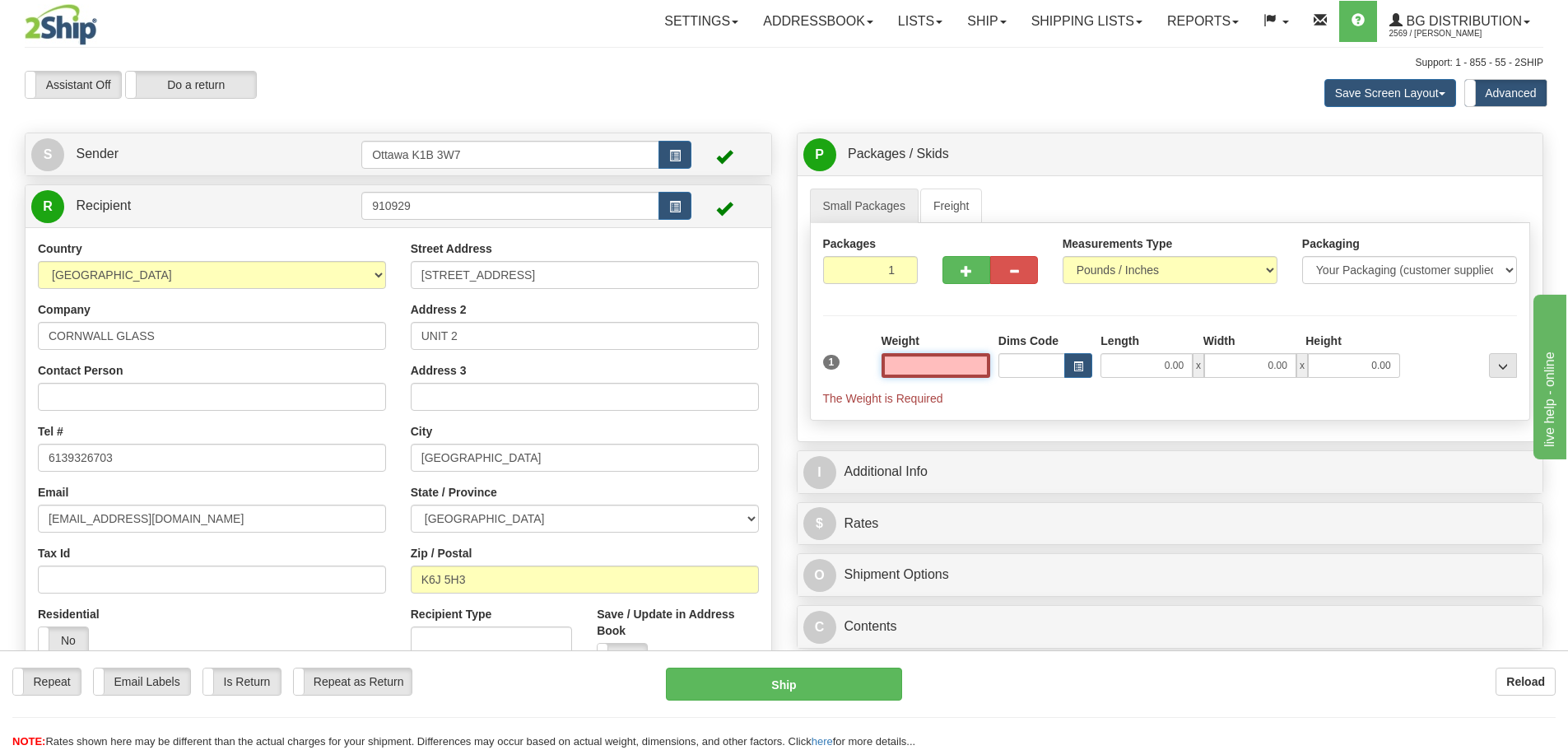
click at [944, 357] on input "text" at bounding box center [935, 365] width 108 height 25
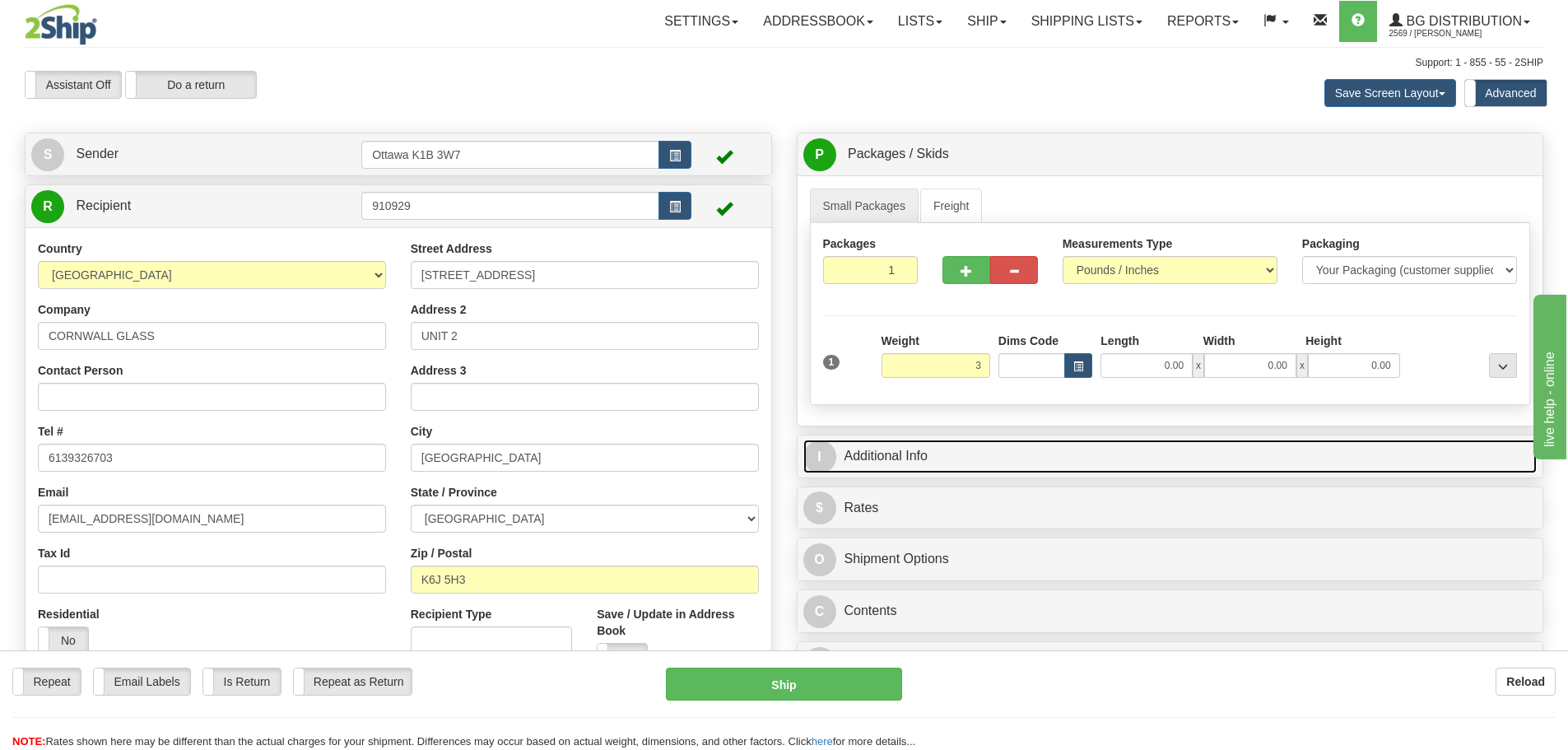
type input "3.00"
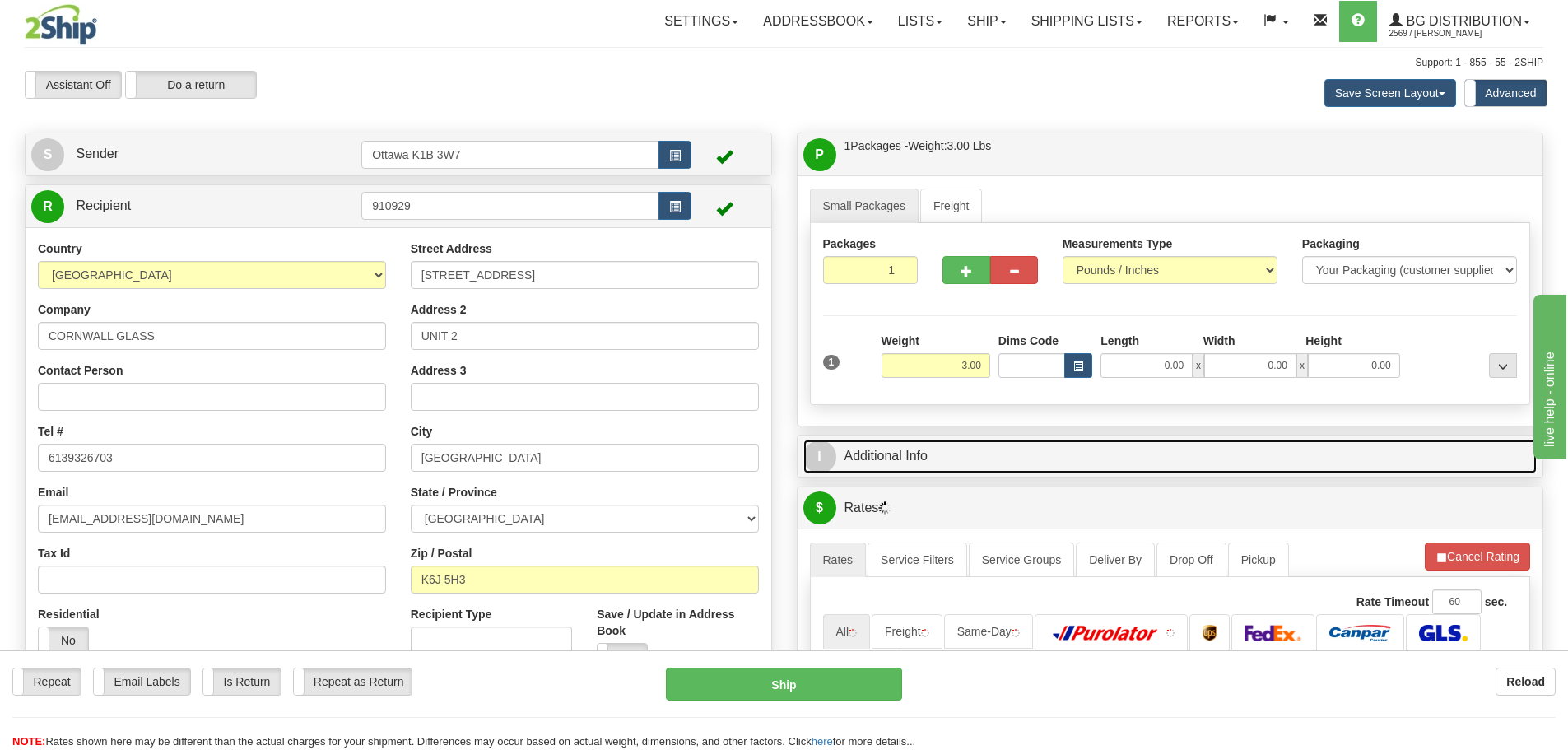
click at [1207, 452] on link "I Additional Info" at bounding box center [1170, 457] width 734 height 34
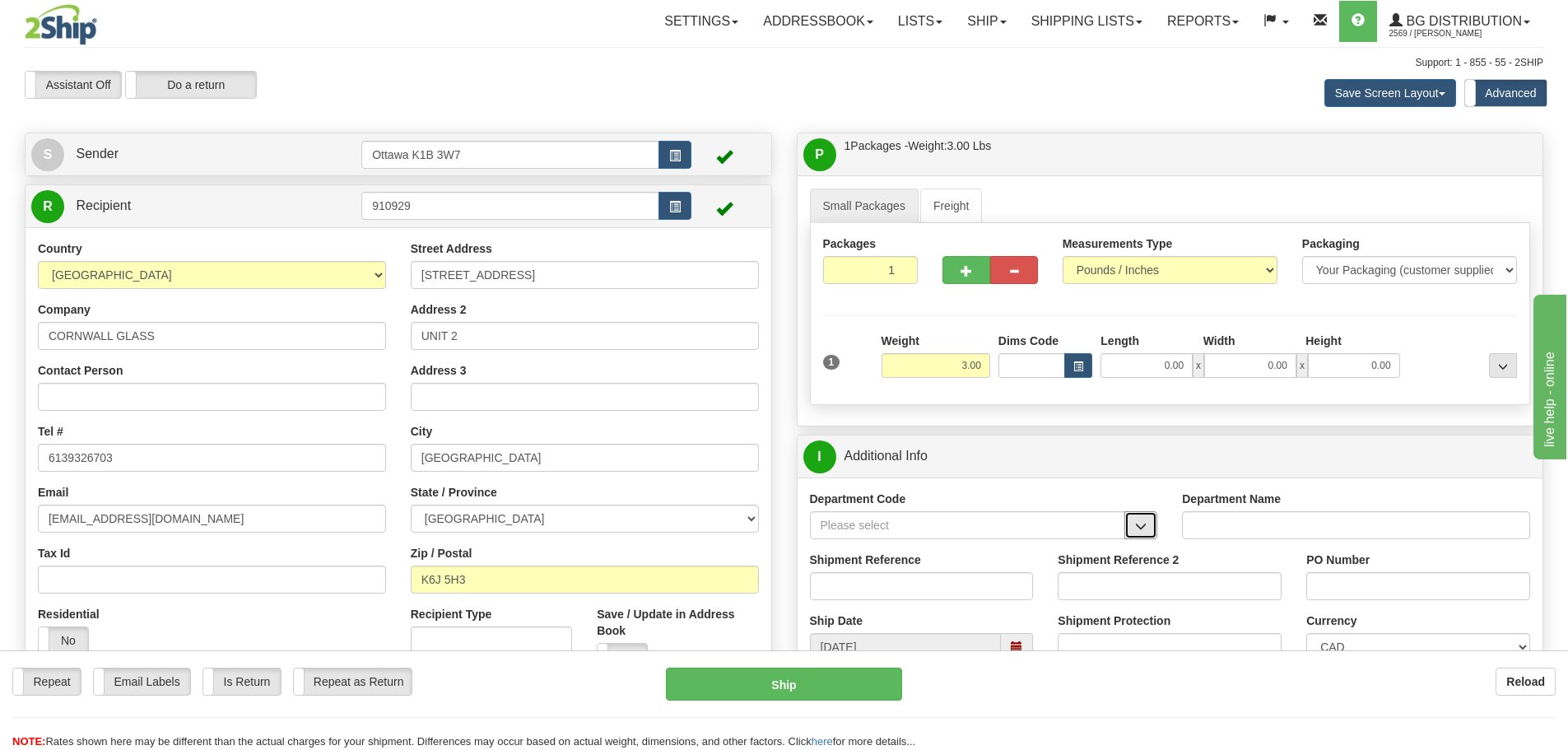
click at [1135, 531] on span "button" at bounding box center [1140, 526] width 12 height 11
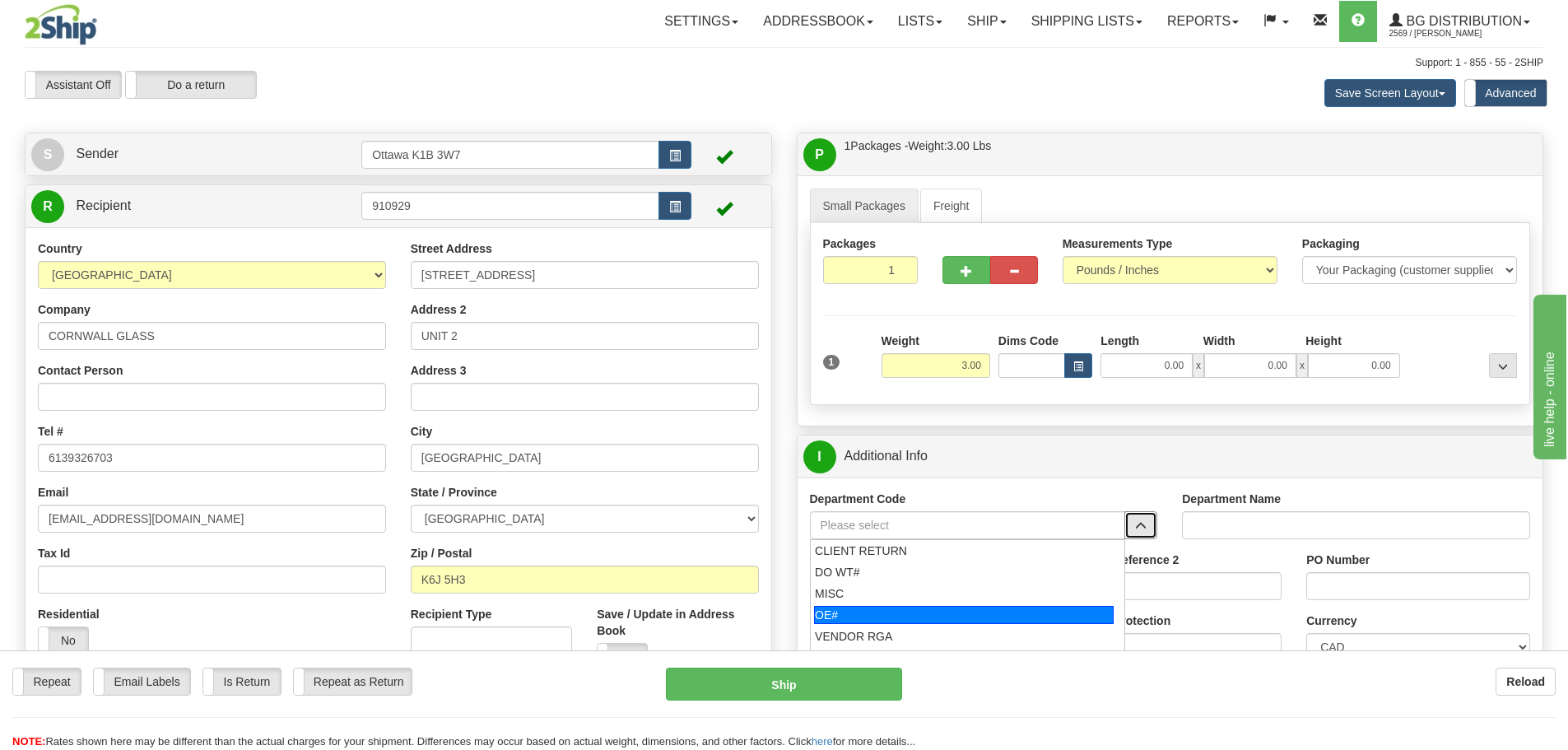
click at [948, 608] on div "OE#" at bounding box center [963, 615] width 299 height 18
type input "OE#"
type input "ORDERS"
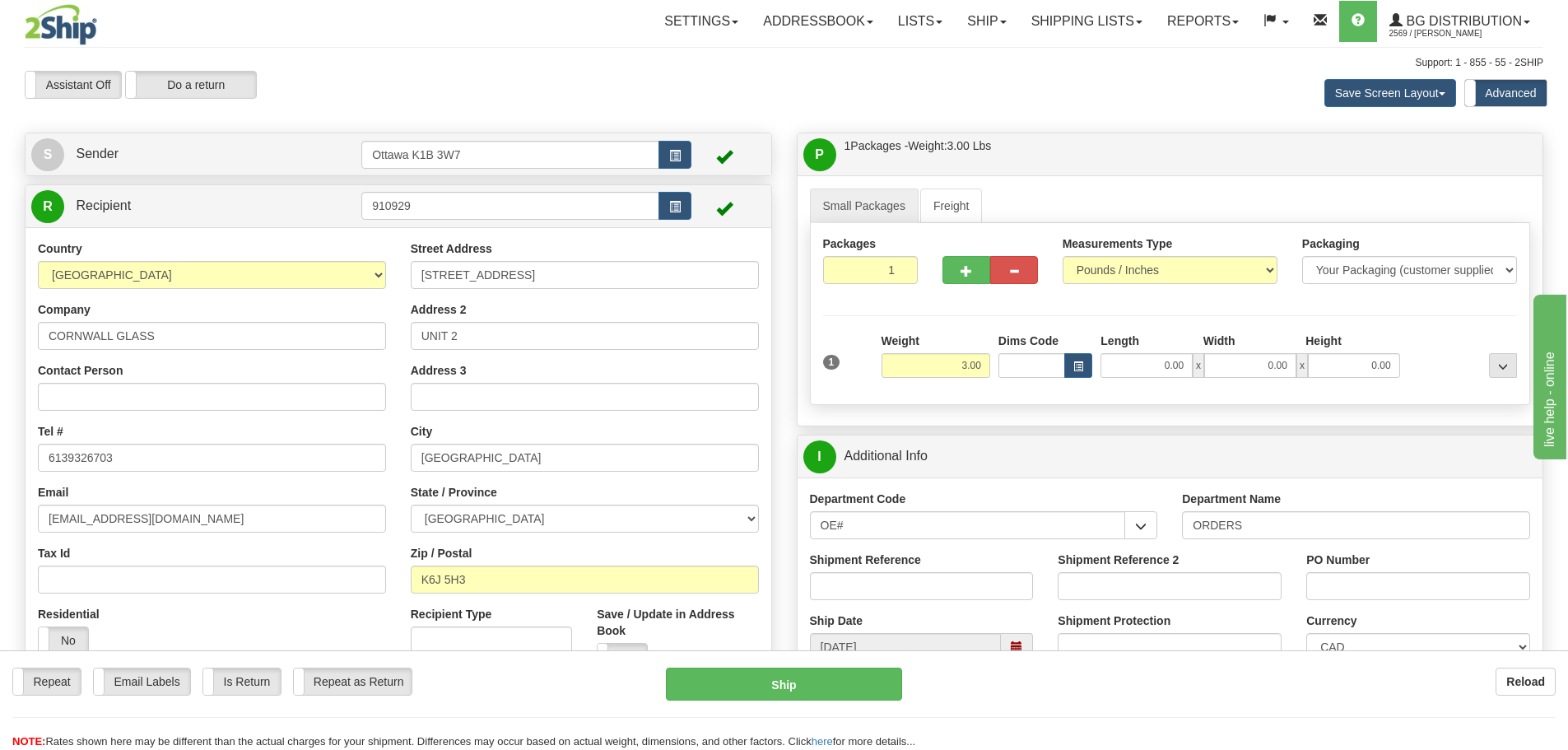
click at [918, 569] on div "Shipment Reference" at bounding box center [921, 576] width 224 height 49
click at [917, 577] on input "Shipment Reference" at bounding box center [921, 586] width 224 height 28
type input "10204995-00"
click at [1454, 594] on input "PO Number" at bounding box center [1418, 586] width 224 height 28
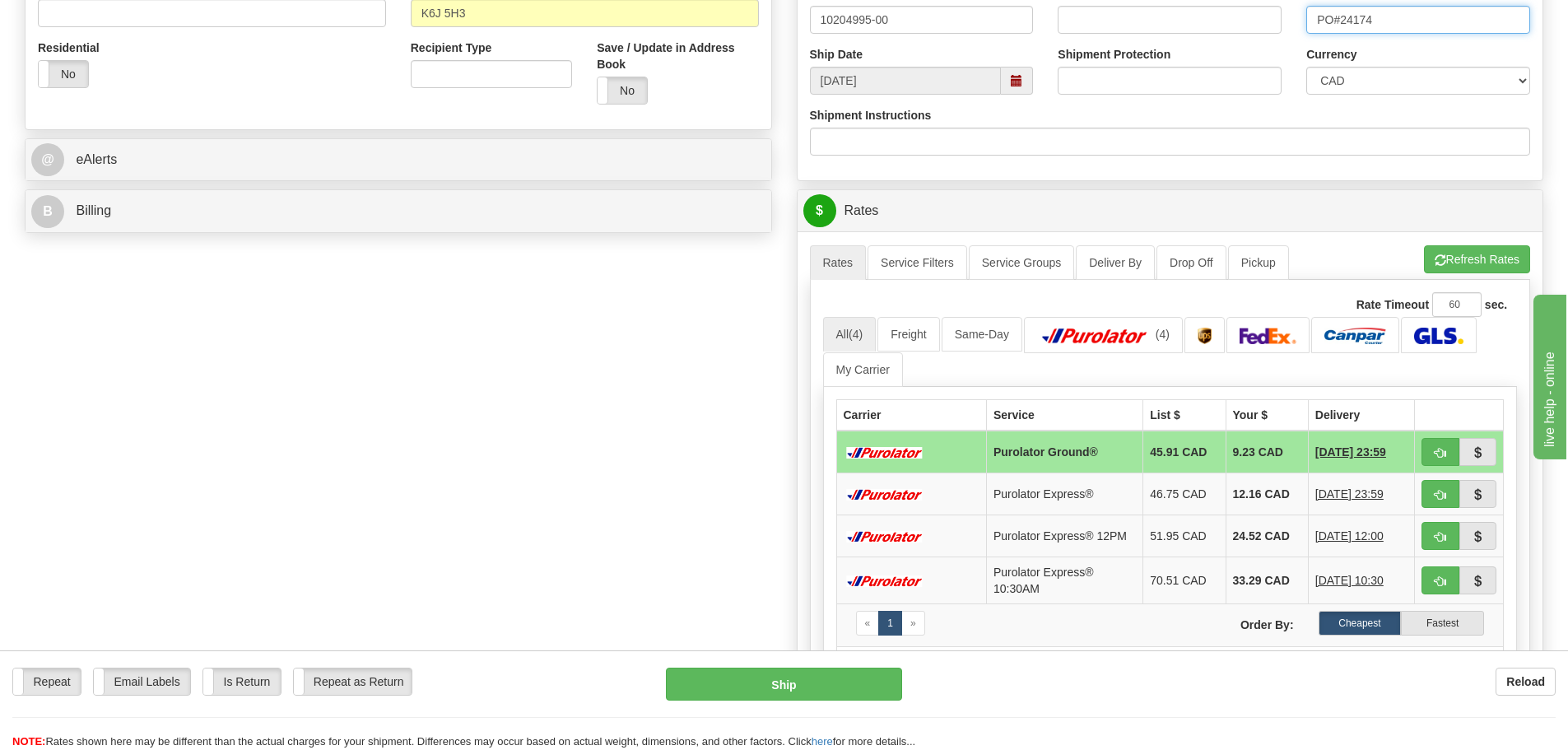
scroll to position [576, 0]
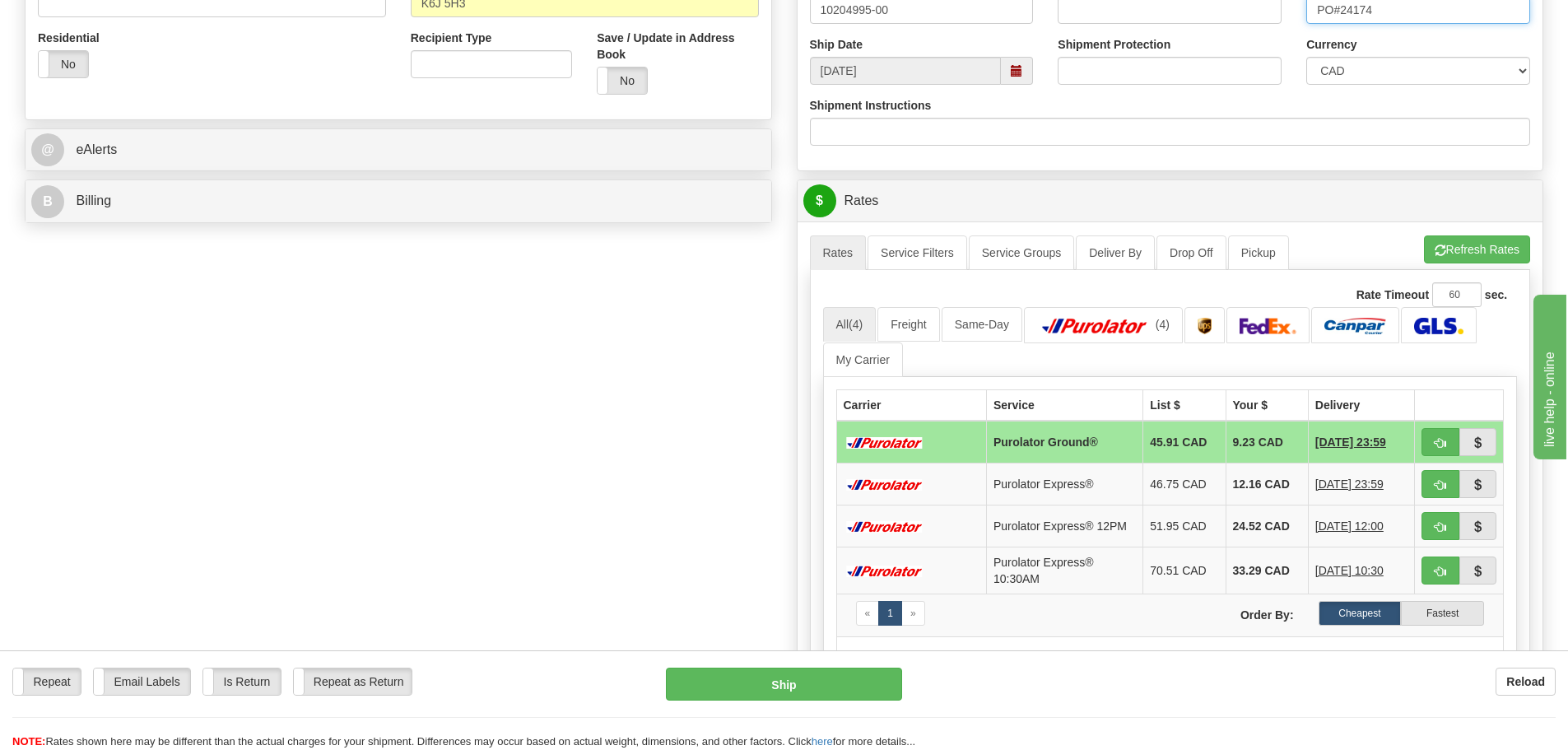
type input "PO#24174"
click at [1419, 443] on td at bounding box center [1459, 442] width 89 height 43
click at [1424, 443] on button "button" at bounding box center [1440, 442] width 38 height 28
type input "260"
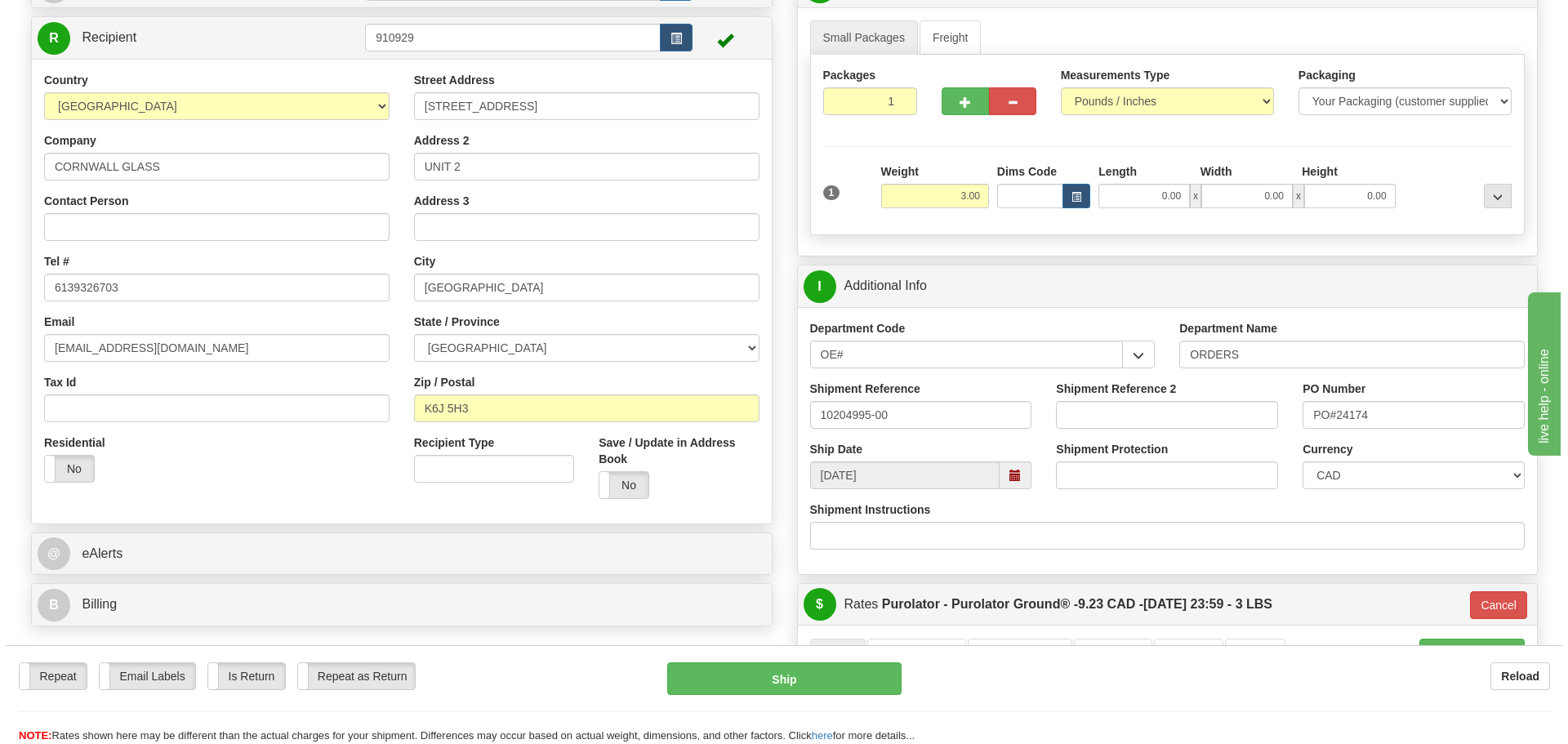
scroll to position [163, 0]
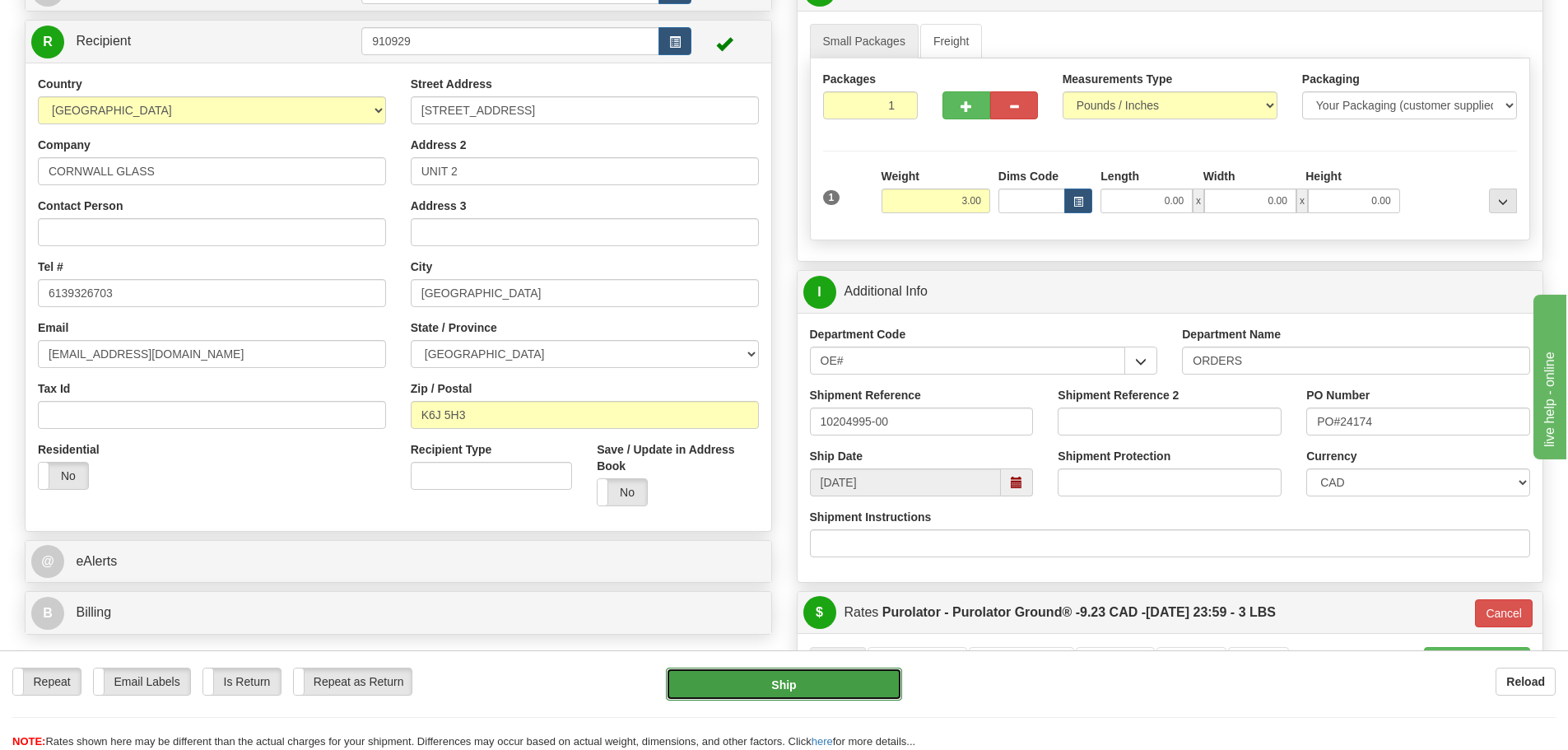
click at [821, 687] on button "Ship" at bounding box center [784, 683] width 236 height 33
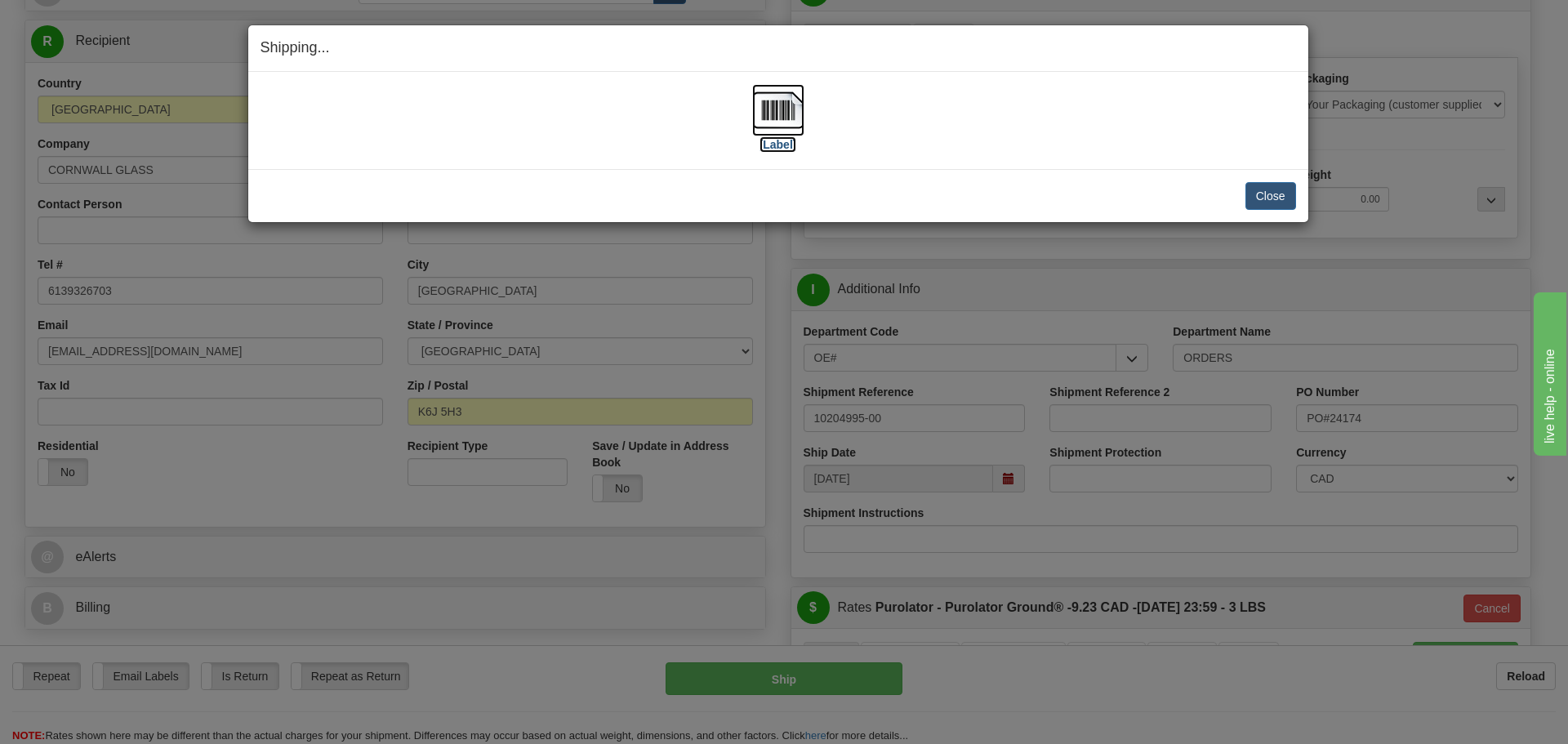
click at [773, 143] on label "[Label]" at bounding box center [778, 145] width 38 height 17
click at [1281, 205] on button "Close" at bounding box center [1271, 196] width 50 height 27
